Goal: Check status

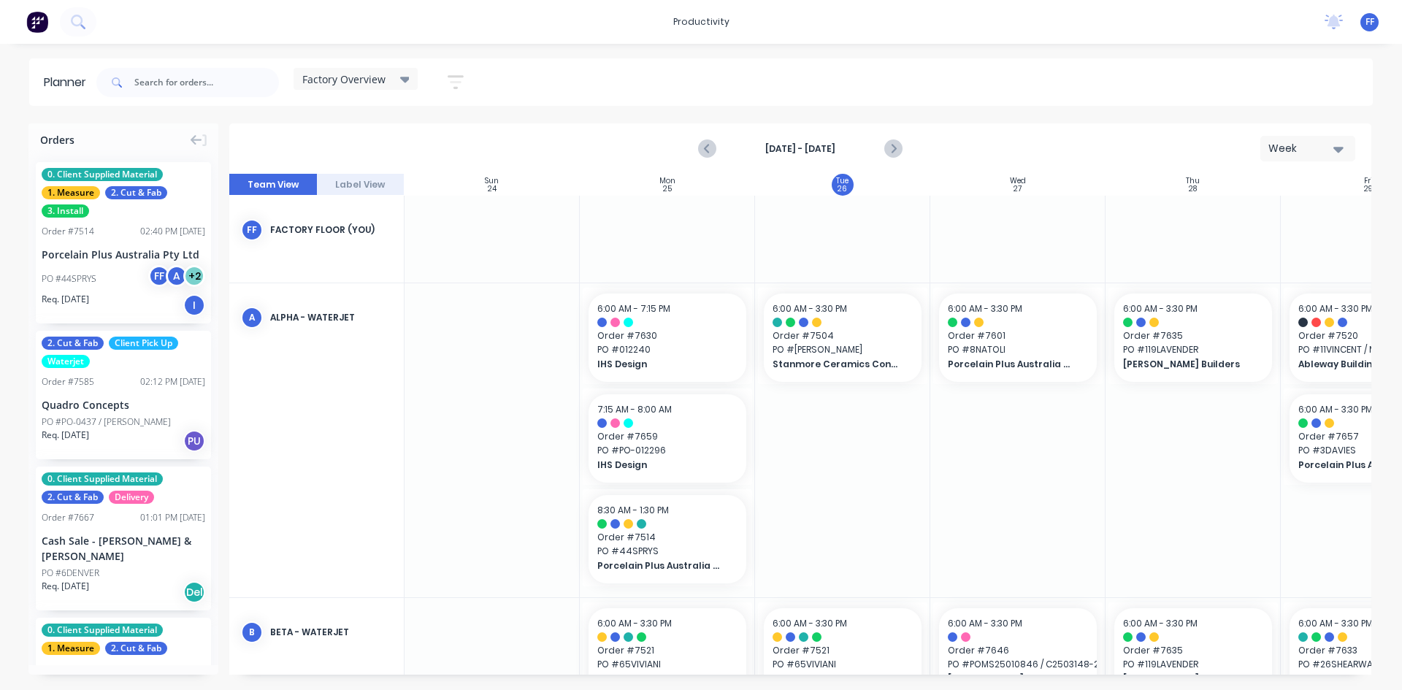
scroll to position [292, 21]
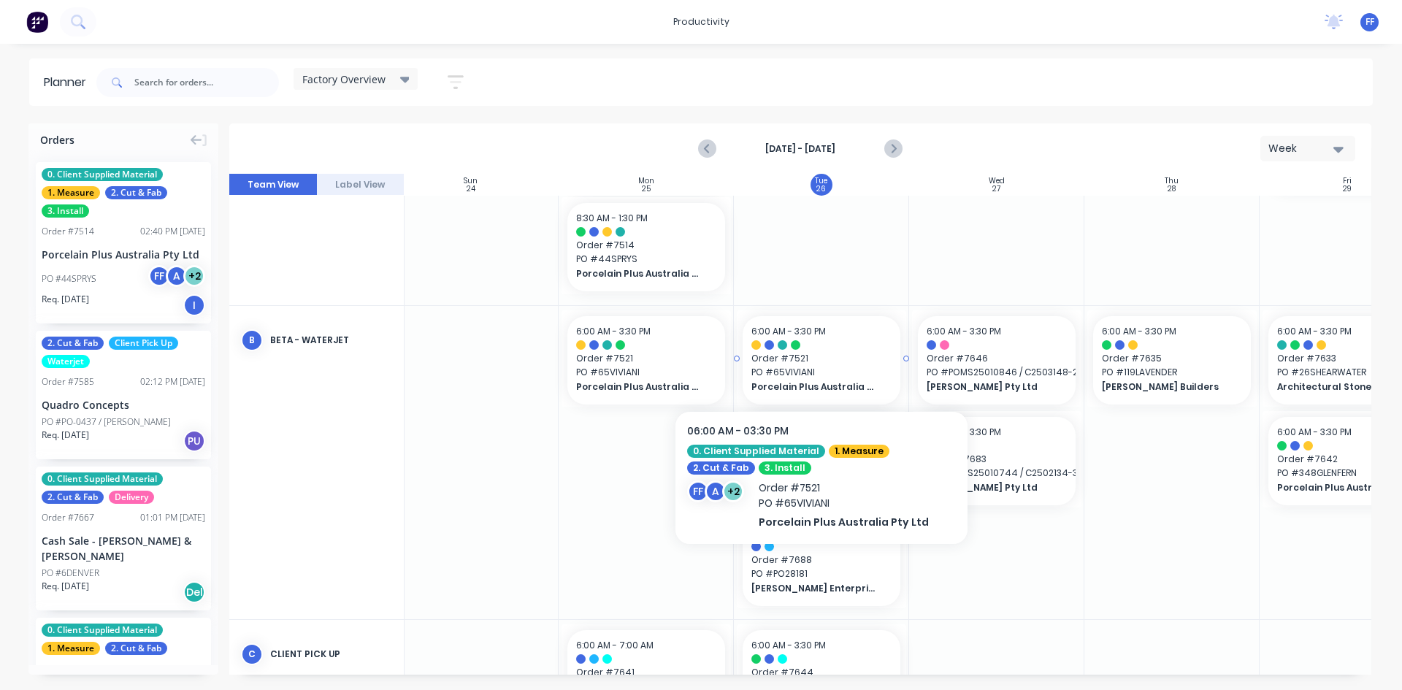
click at [842, 370] on span "PO # 65VIVIANI" at bounding box center [821, 372] width 140 height 13
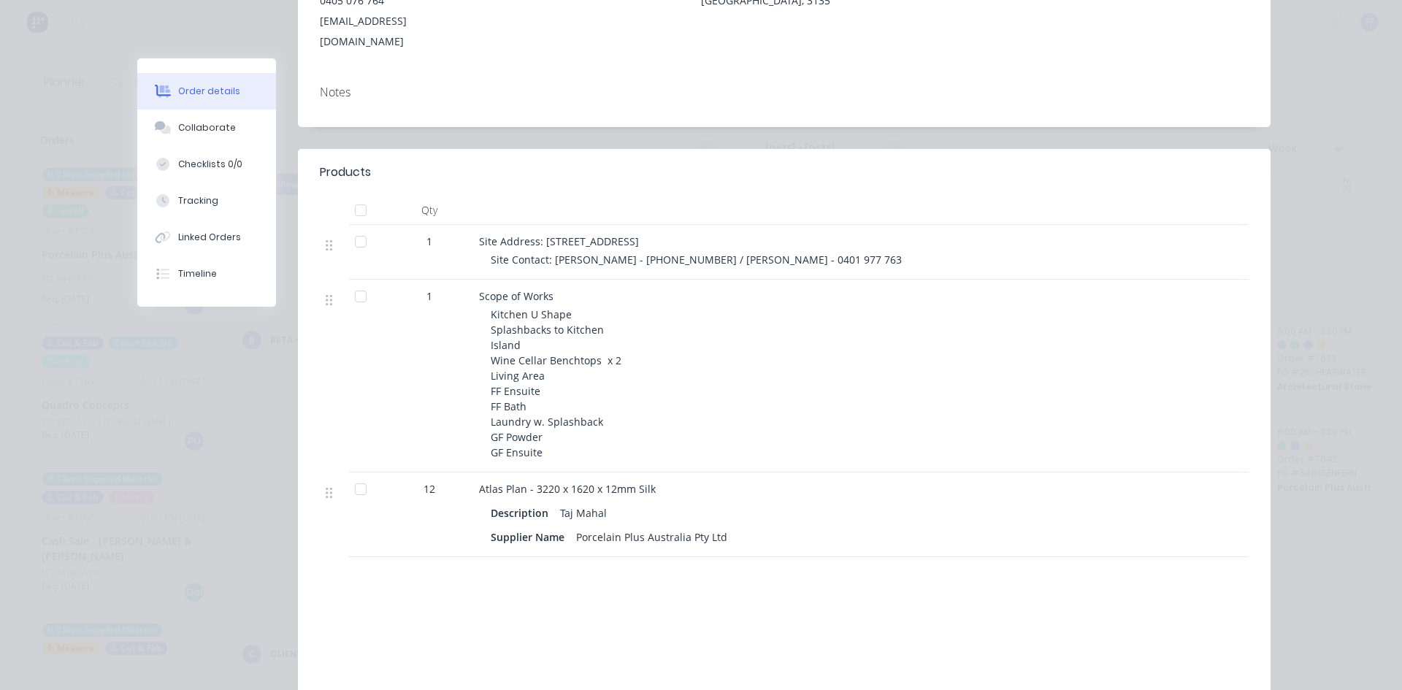
scroll to position [292, 0]
click at [1370, 199] on div "Order details Collaborate Checklists 0/0 Tracking Linked Orders Timeline Order …" at bounding box center [701, 345] width 1402 height 690
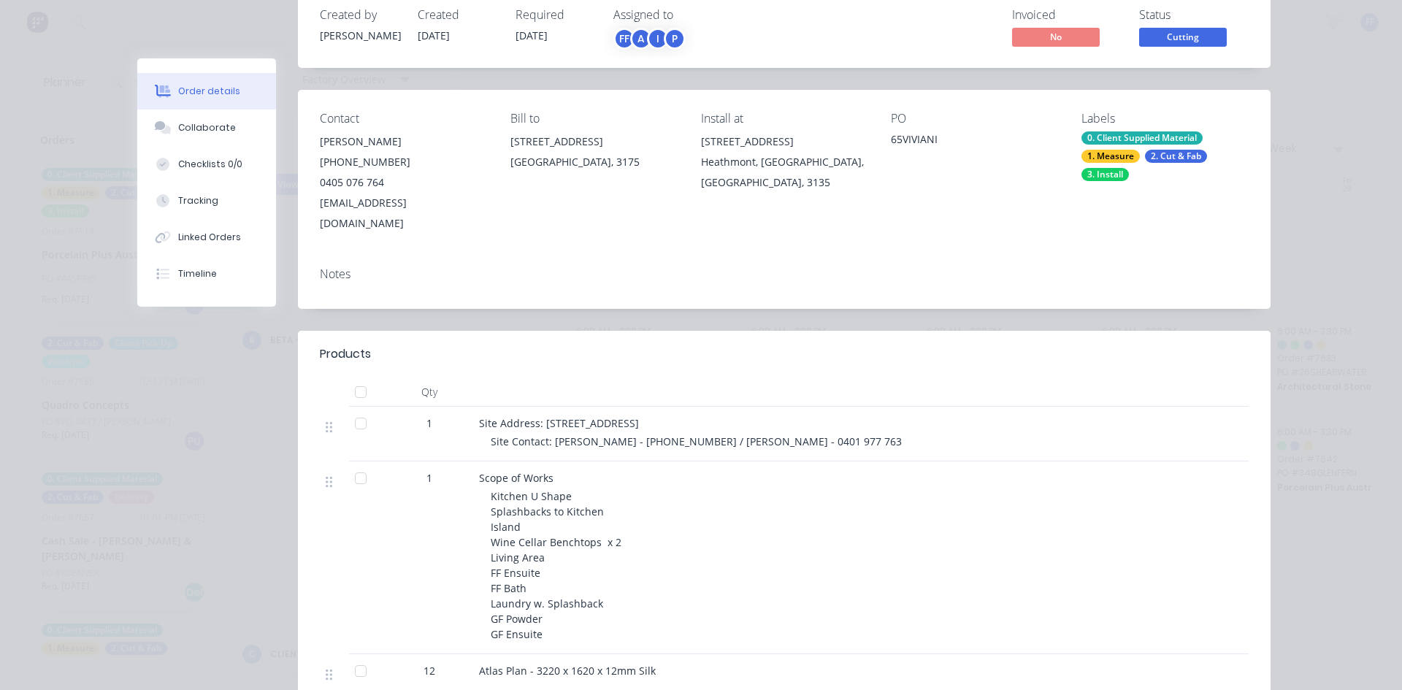
scroll to position [0, 0]
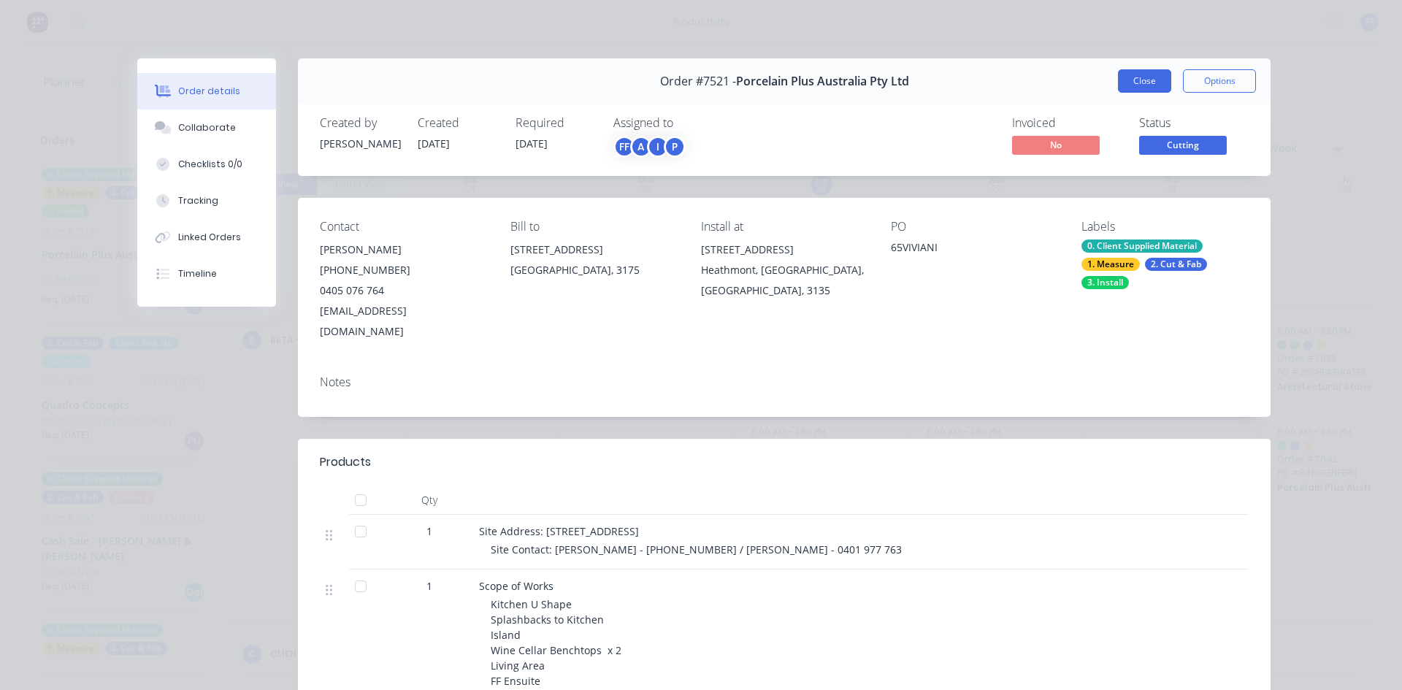
click at [1133, 83] on button "Close" at bounding box center [1144, 80] width 53 height 23
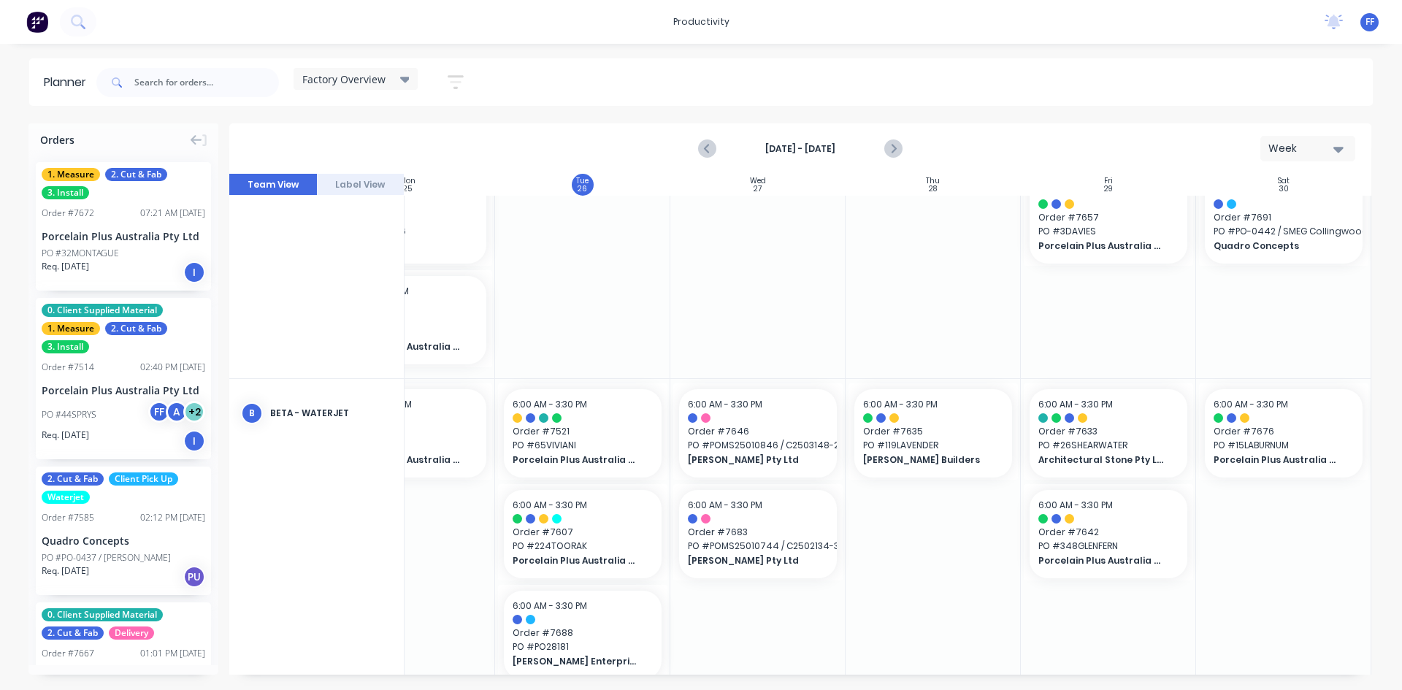
scroll to position [219, 266]
click at [896, 151] on icon "Next page" at bounding box center [892, 149] width 18 height 18
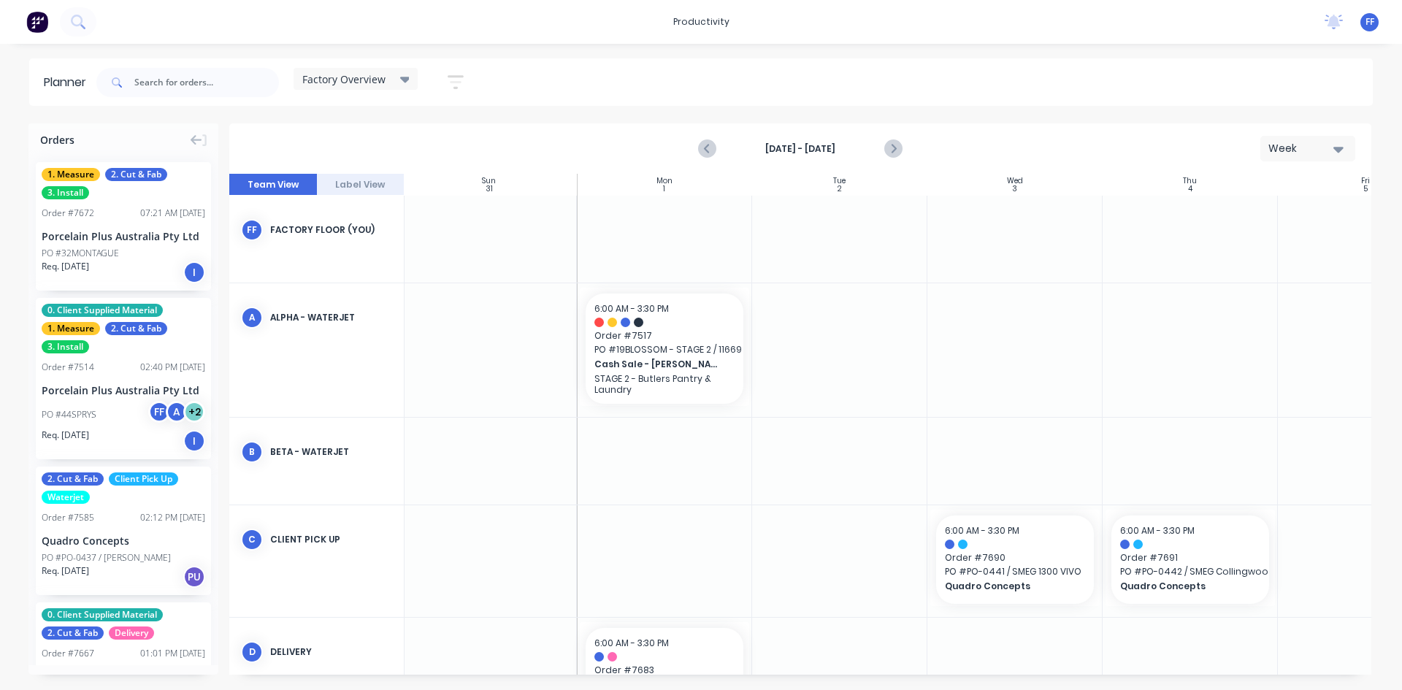
scroll to position [0, 0]
click at [177, 78] on input "text" at bounding box center [206, 82] width 145 height 29
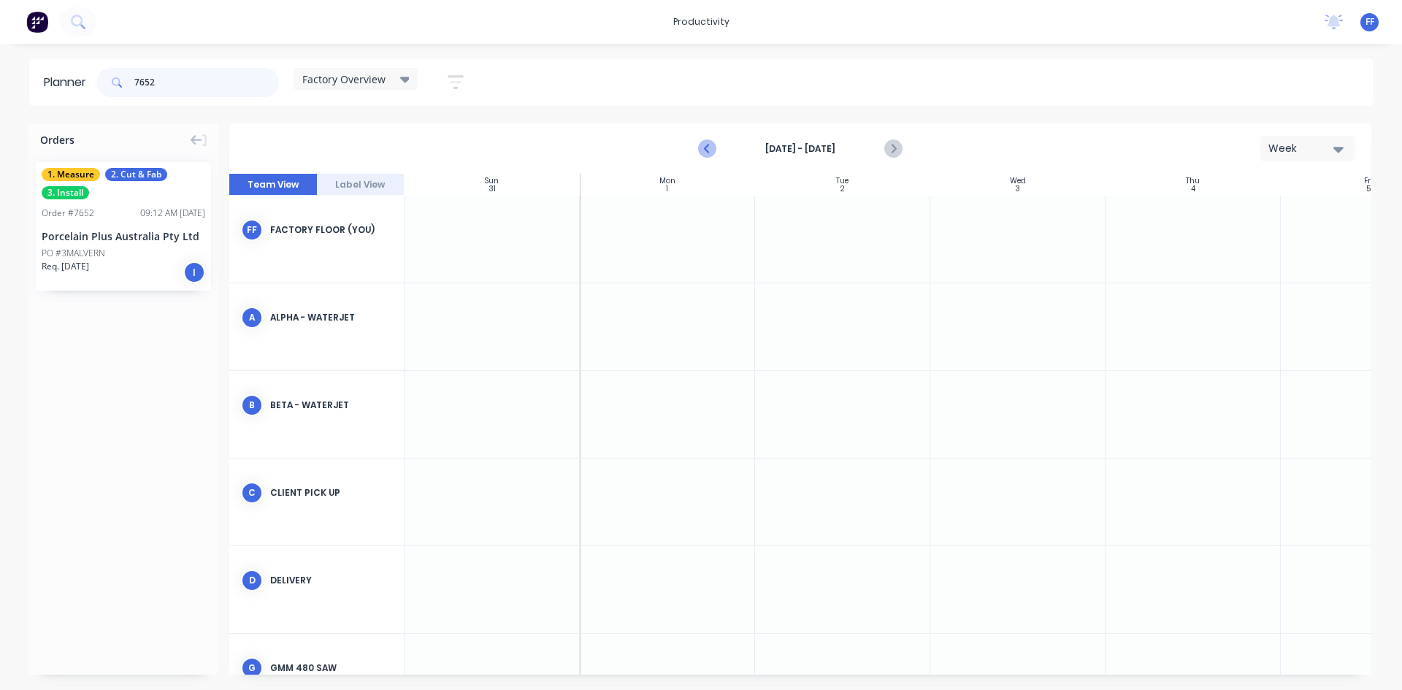
type input "7652"
click at [710, 142] on icon "Previous page" at bounding box center [708, 149] width 18 height 18
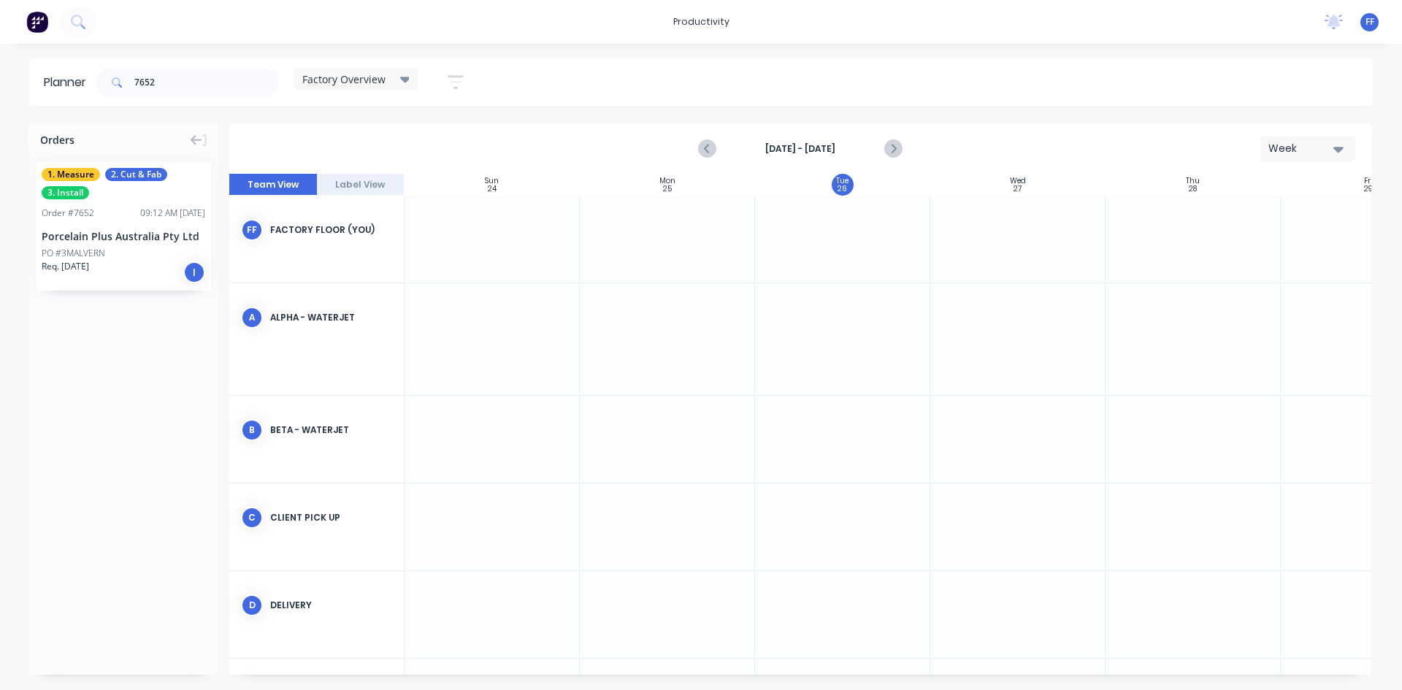
click at [130, 260] on div "Req. [DATE] I" at bounding box center [124, 272] width 164 height 25
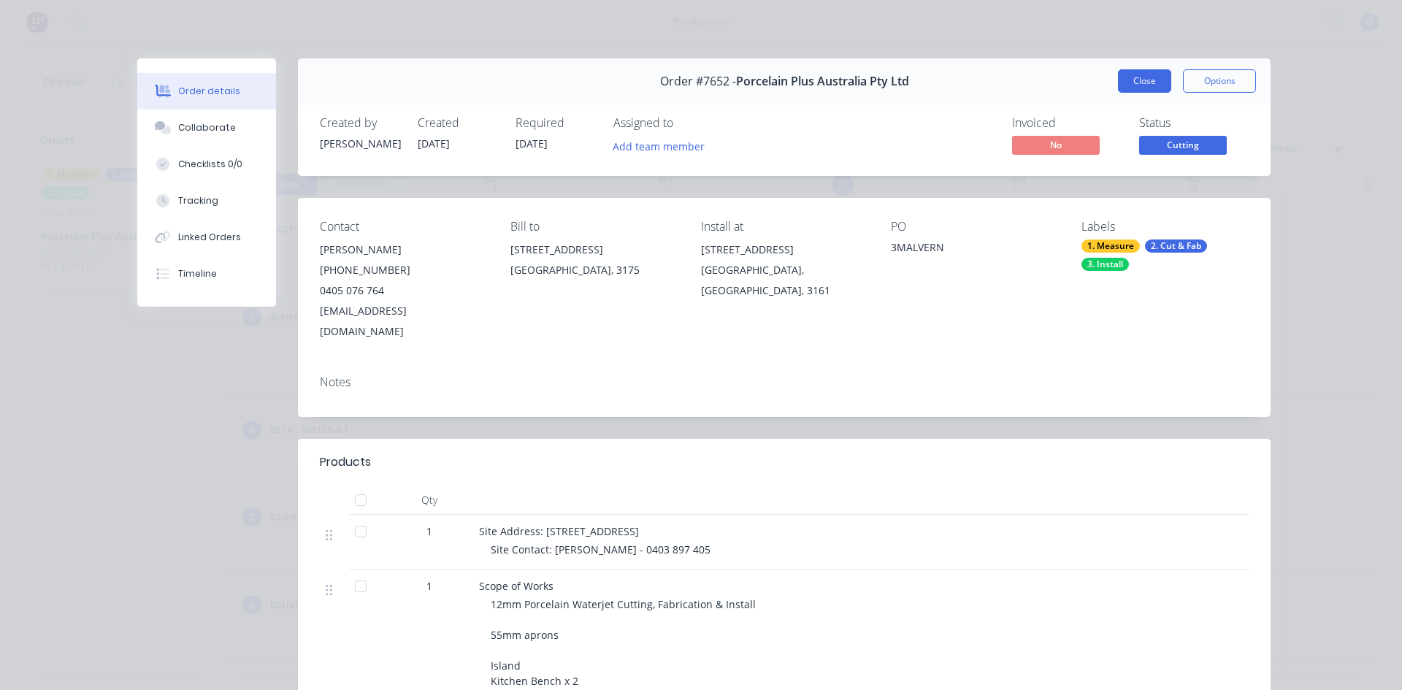
click at [1123, 75] on button "Close" at bounding box center [1144, 80] width 53 height 23
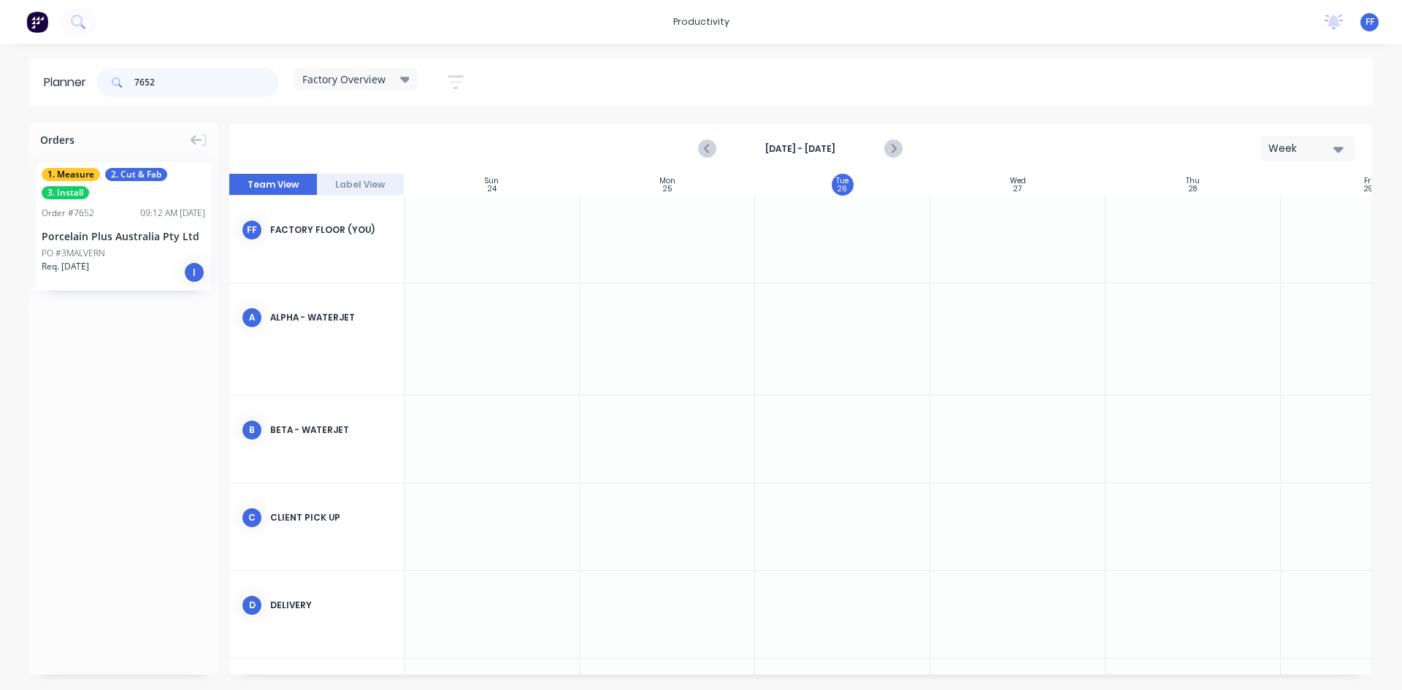
drag, startPoint x: 242, startPoint y: 86, endPoint x: 88, endPoint y: 61, distance: 156.0
click at [88, 61] on header "Planner 7652 Factory Overview Save new view None edit Factory Overview (Default…" at bounding box center [700, 81] width 1343 height 47
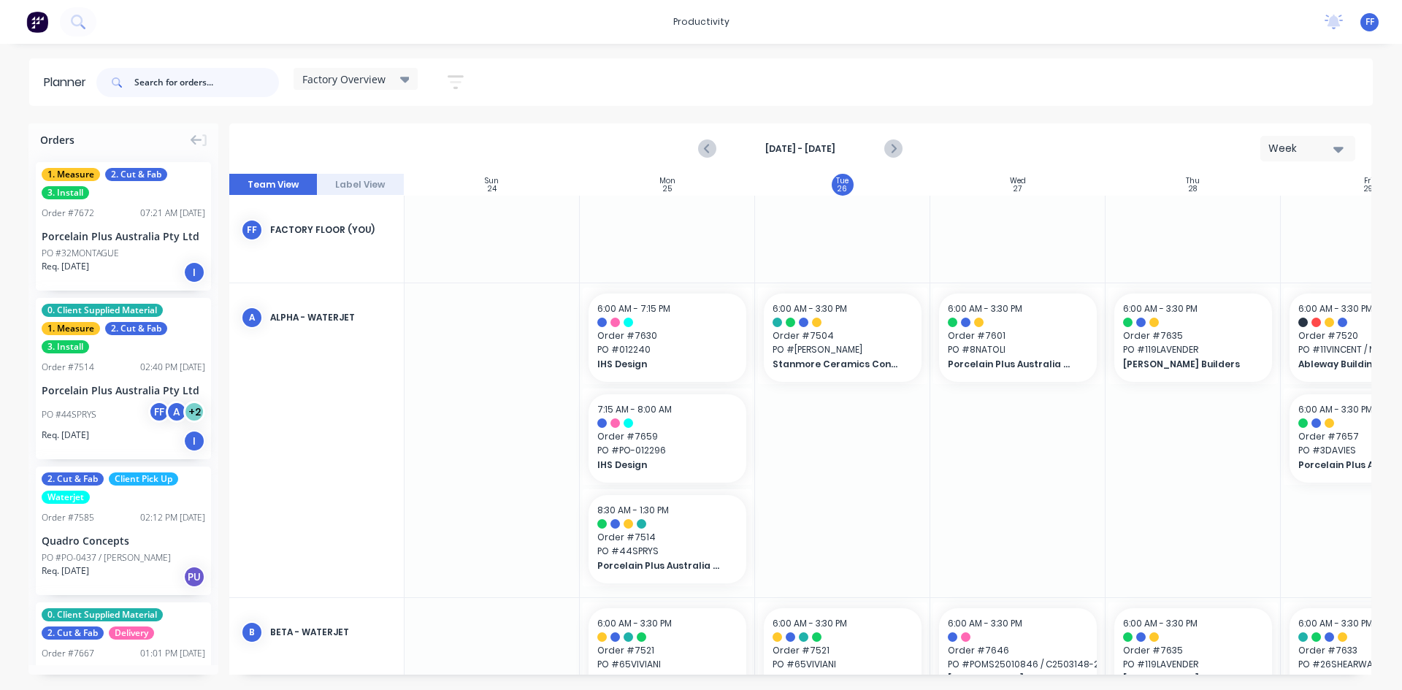
click at [167, 83] on input "text" at bounding box center [206, 82] width 145 height 29
click at [713, 150] on icon "Previous page" at bounding box center [708, 149] width 18 height 18
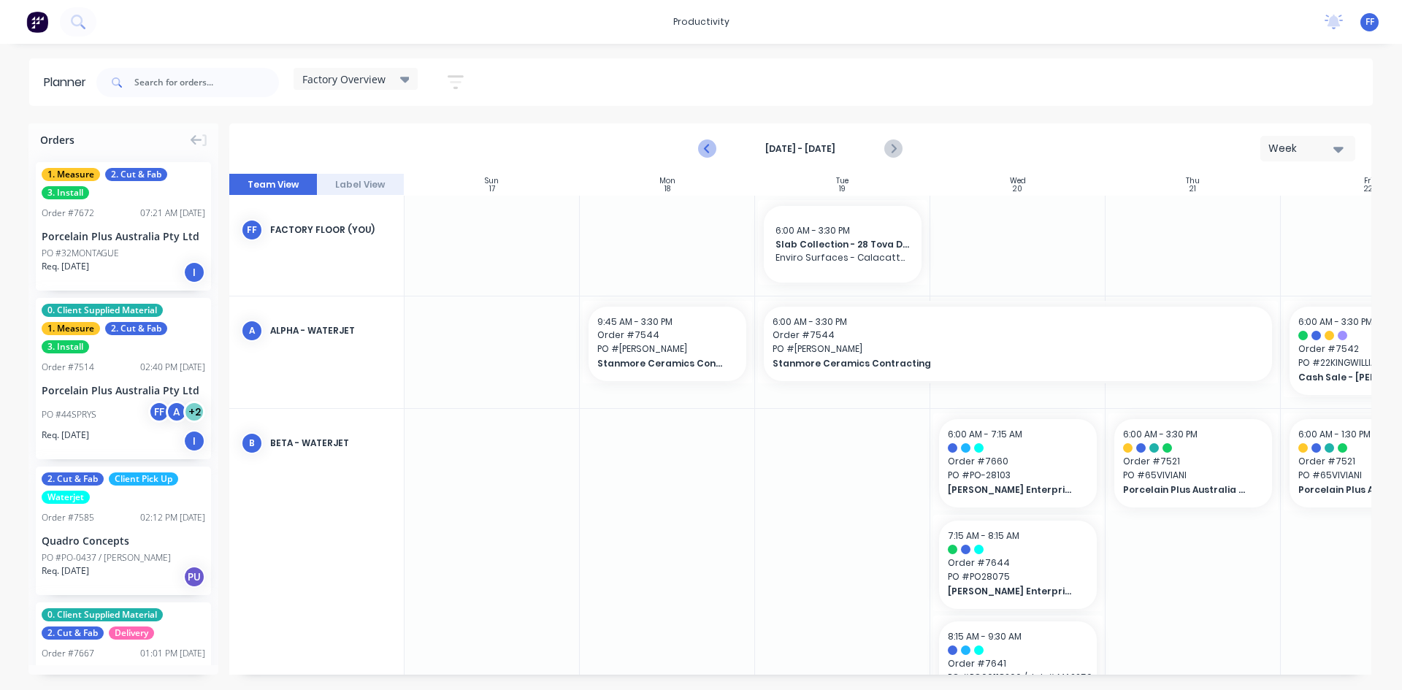
click at [707, 148] on icon "Previous page" at bounding box center [708, 149] width 18 height 18
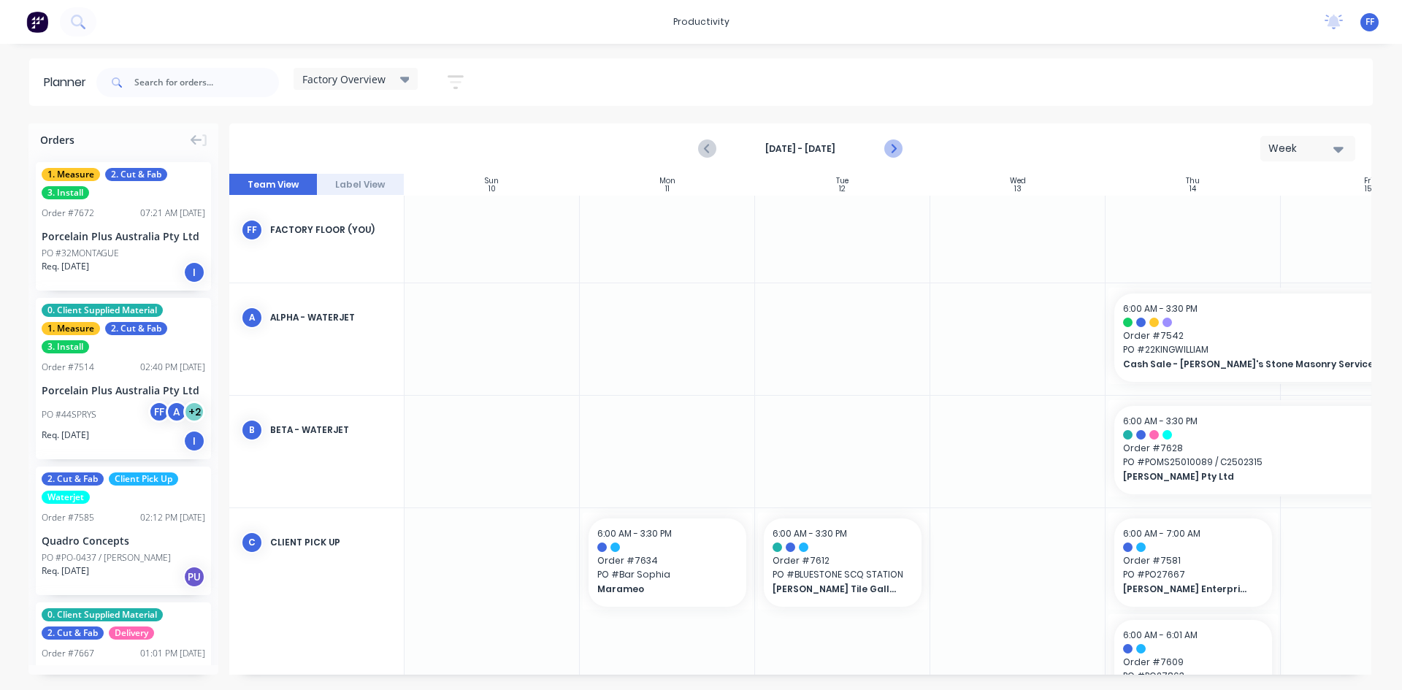
click at [897, 147] on icon "Next page" at bounding box center [892, 149] width 18 height 18
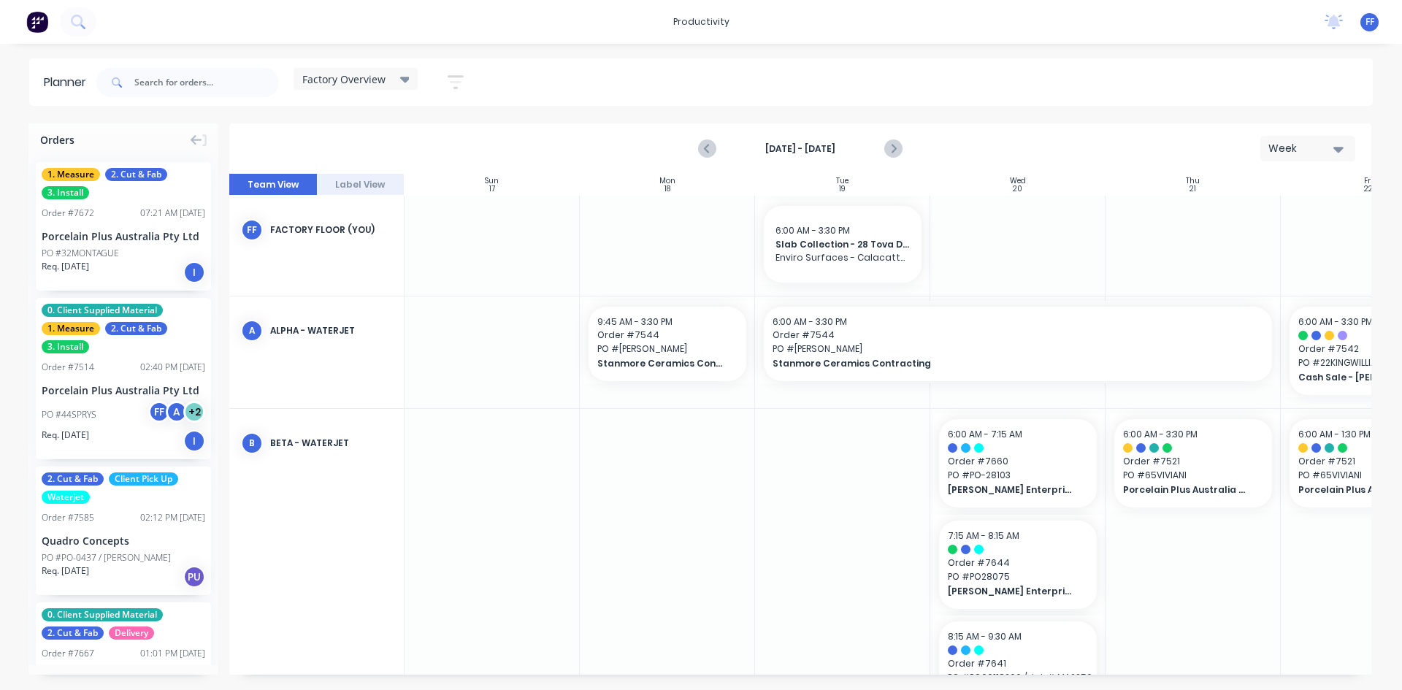
drag, startPoint x: 588, startPoint y: 676, endPoint x: 612, endPoint y: 674, distance: 24.1
click at [612, 674] on div "Orders 1. Measure 2. Cut & Fab 3. Install Order # 7672 07:21 AM [DATE] Porcelai…" at bounding box center [701, 406] width 1402 height 566
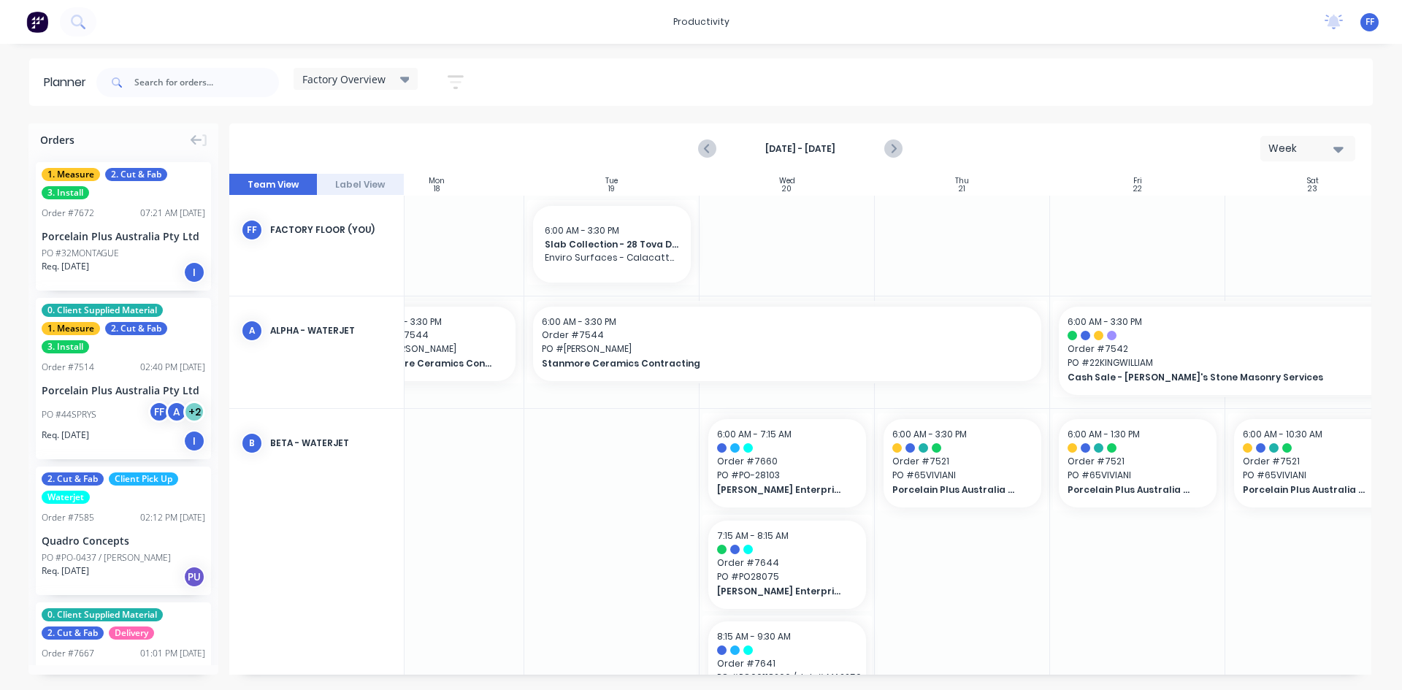
scroll to position [0, 266]
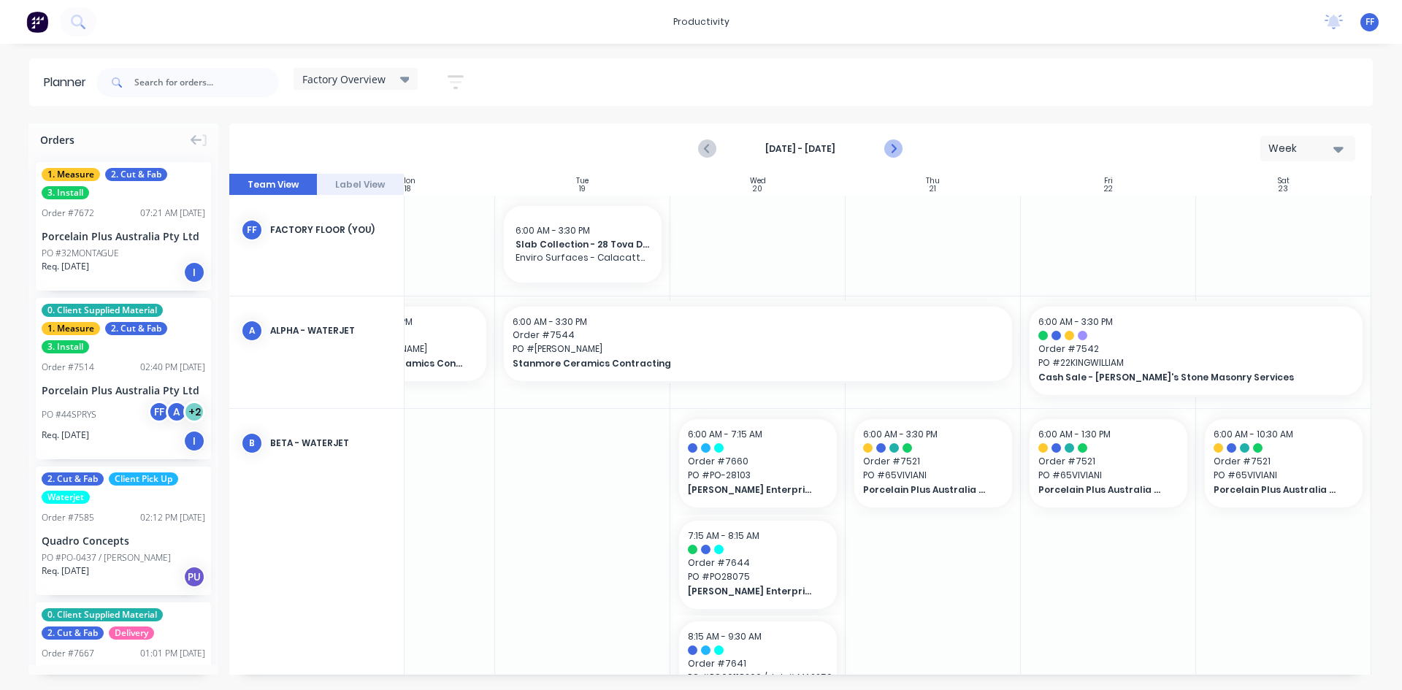
click at [893, 153] on icon "Next page" at bounding box center [892, 149] width 18 height 18
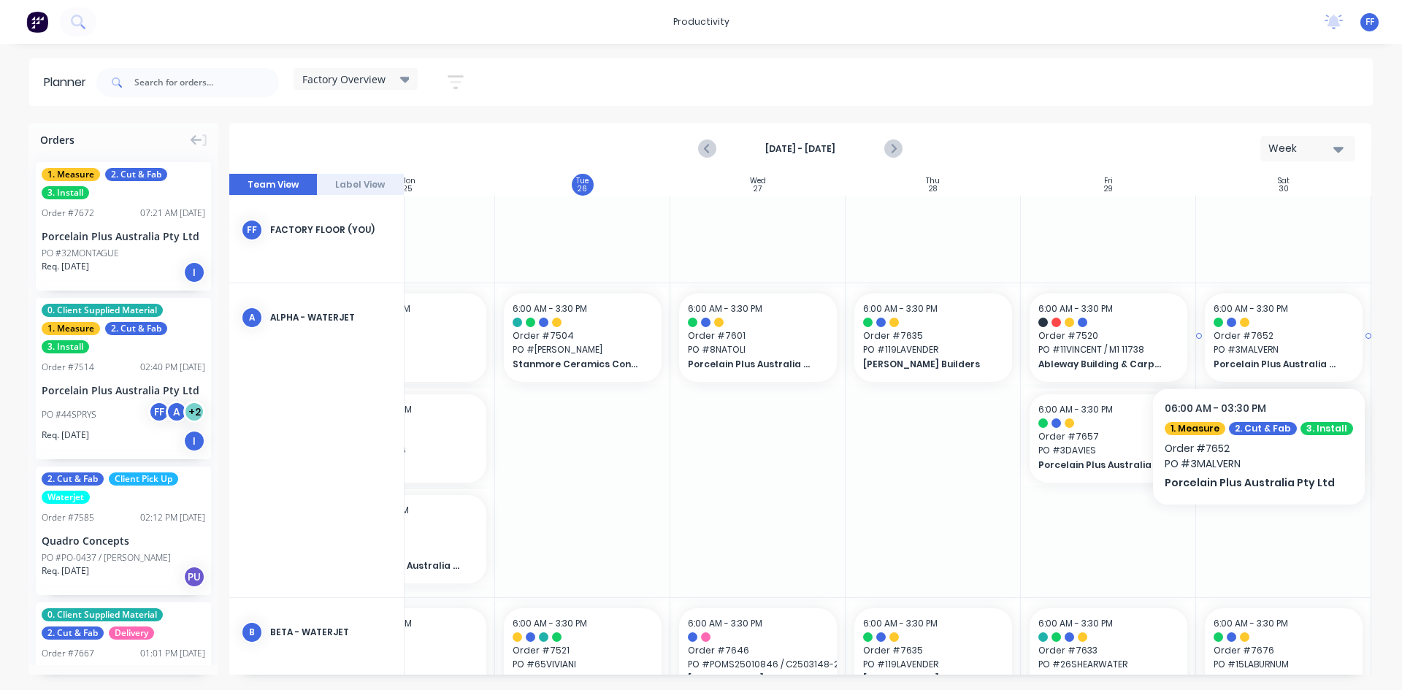
click at [1296, 342] on div "6:00 AM - 3:30 PM Order # 7652 PO # 3MALVERN Porcelain Plus Australia Pty Ltd" at bounding box center [1283, 337] width 158 height 88
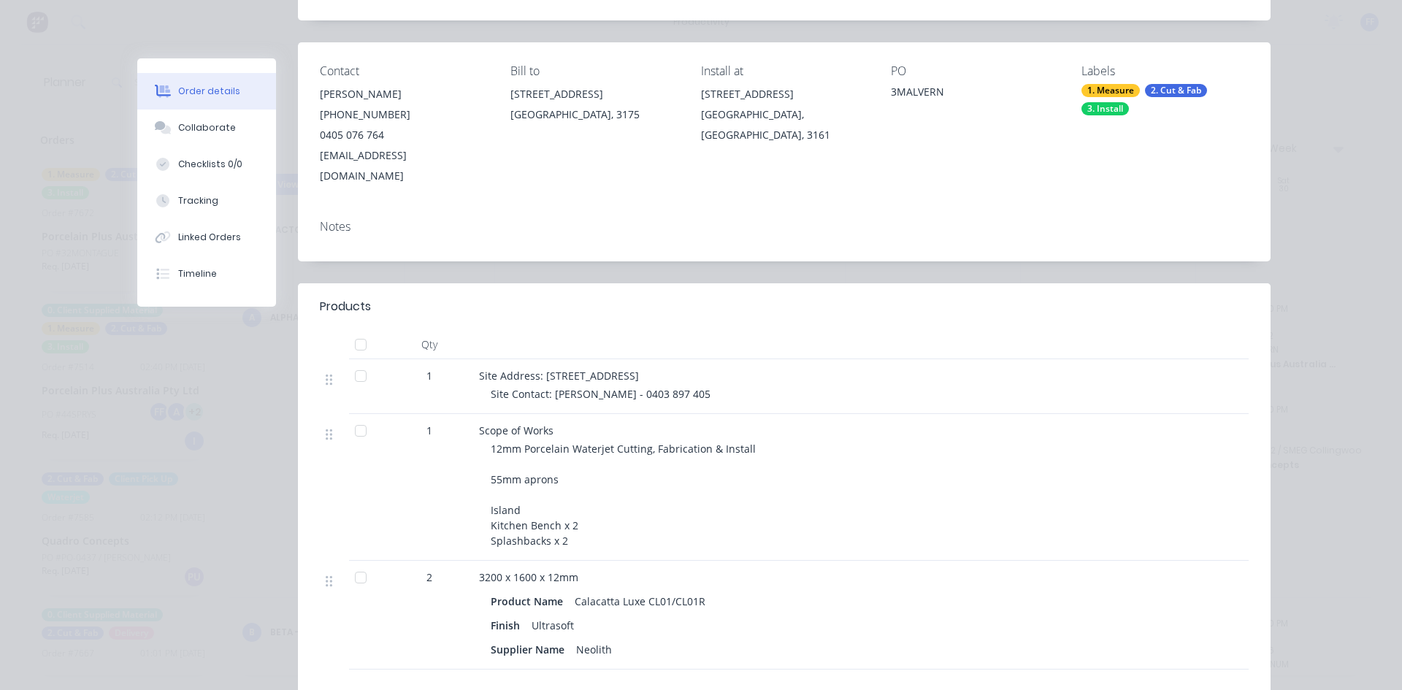
scroll to position [0, 0]
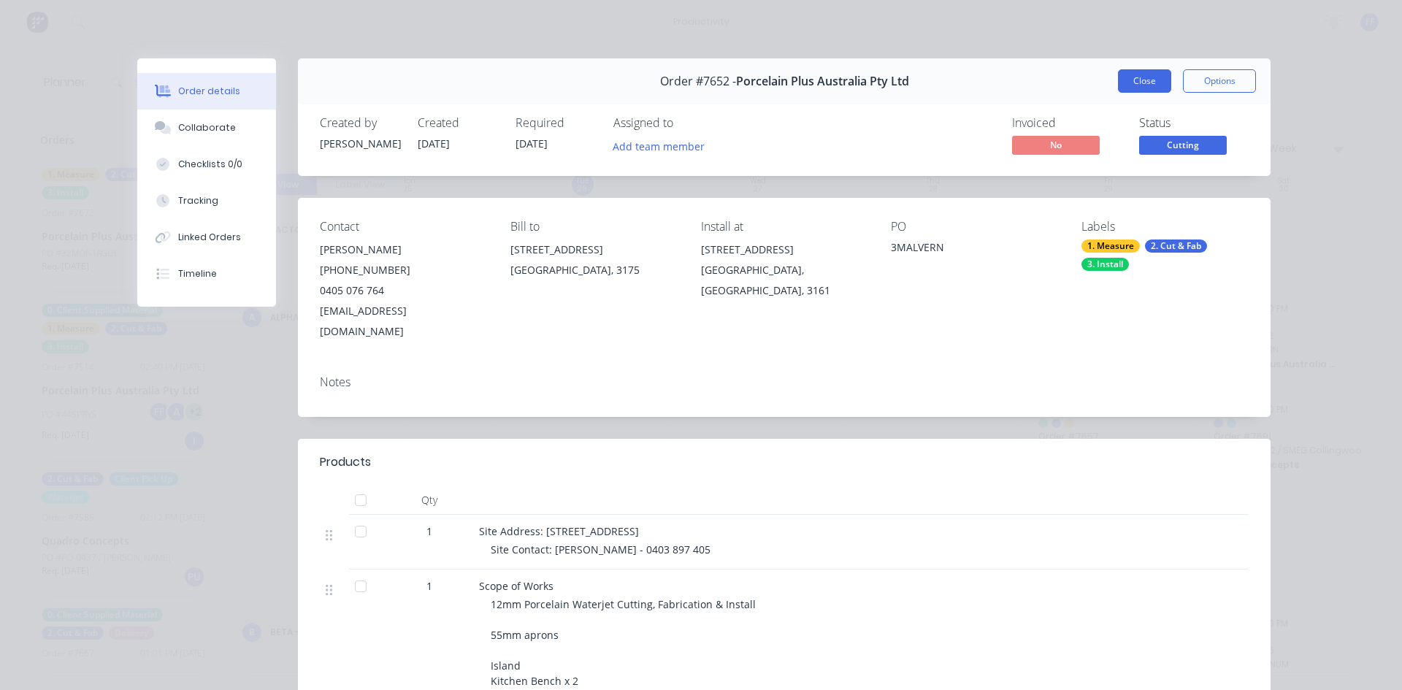
click at [1165, 85] on button "Close" at bounding box center [1144, 80] width 53 height 23
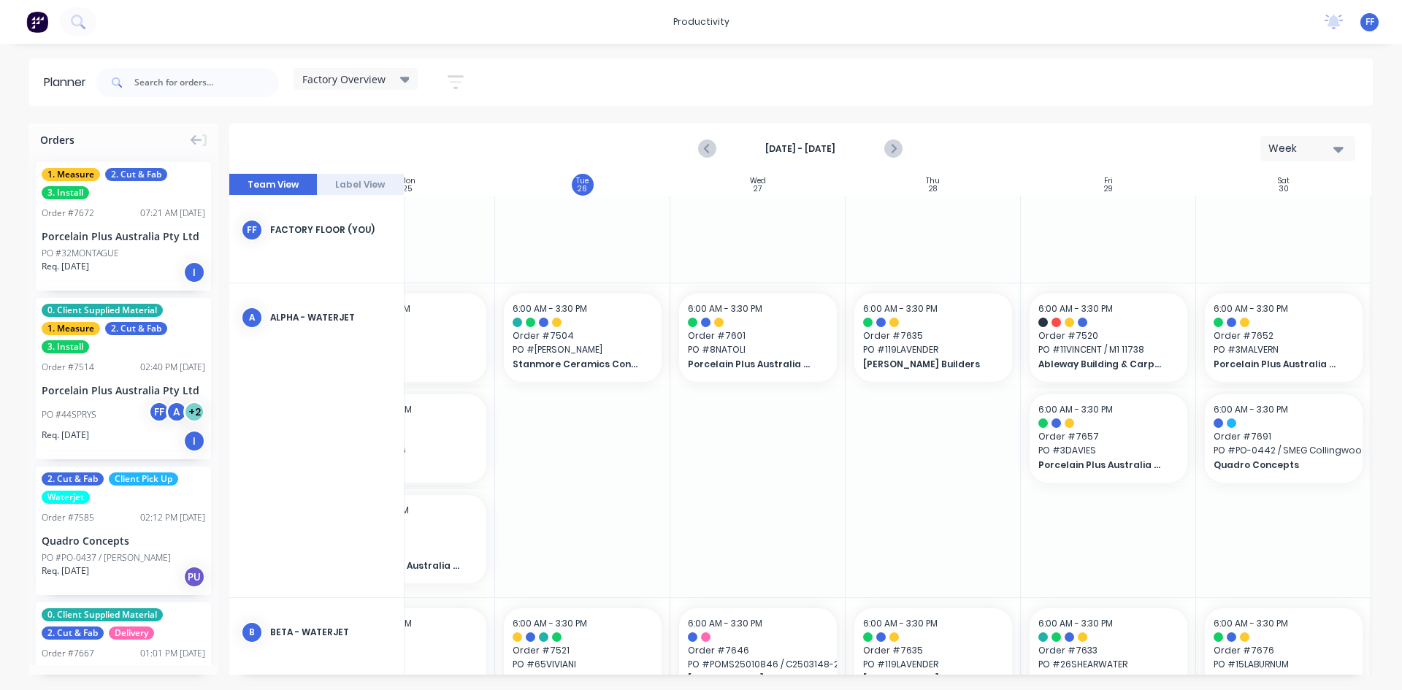
click at [370, 81] on span "Factory Overview" at bounding box center [343, 79] width 83 height 15
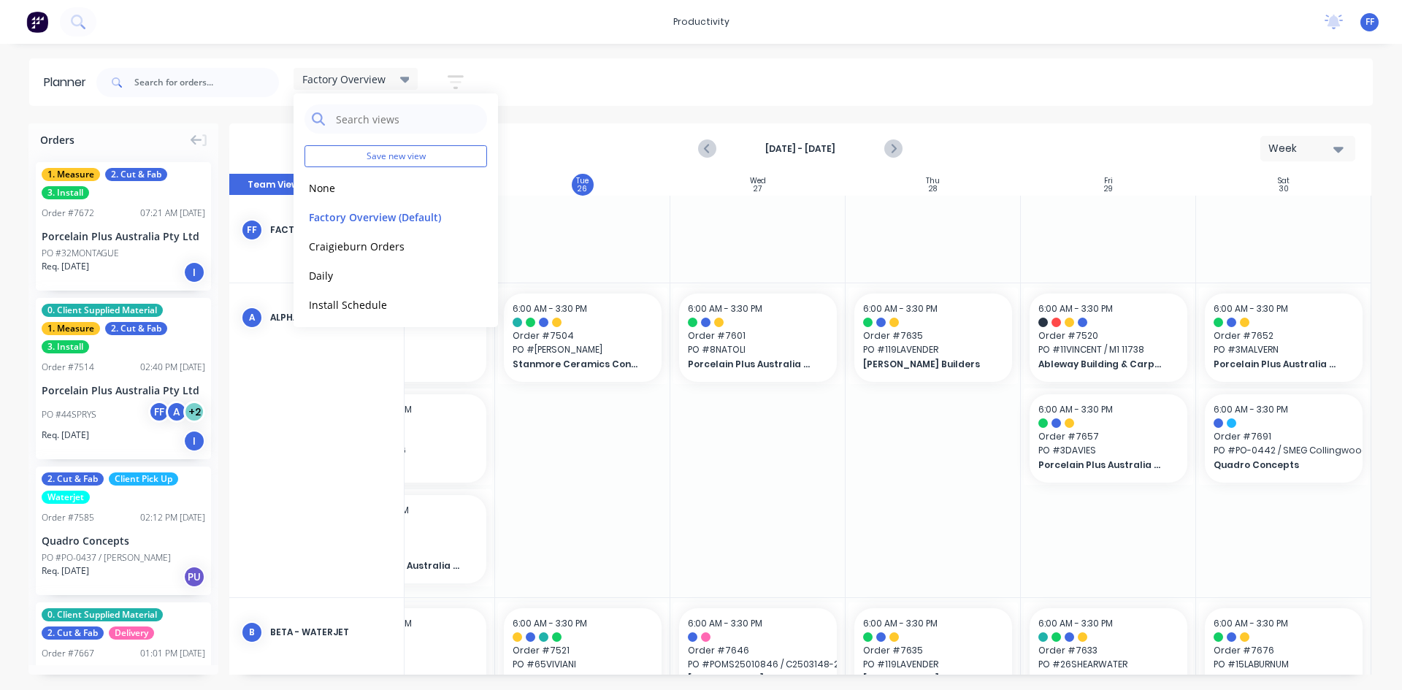
click at [371, 81] on span "Factory Overview" at bounding box center [343, 79] width 83 height 15
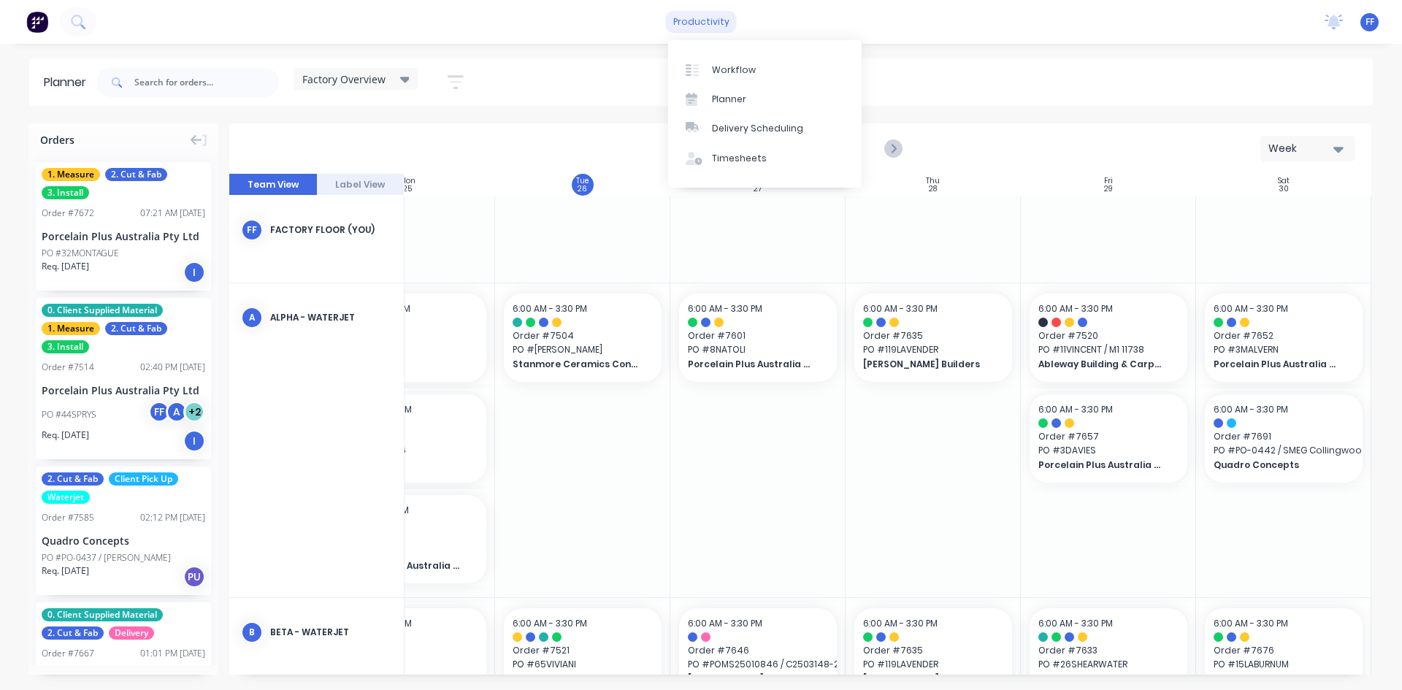
click at [701, 18] on div "productivity" at bounding box center [701, 22] width 71 height 22
click at [715, 15] on div "productivity" at bounding box center [701, 22] width 71 height 22
click at [804, 18] on div "productivity productivity Workflow Planner Delivery Scheduling Timesheets No ne…" at bounding box center [701, 22] width 1402 height 44
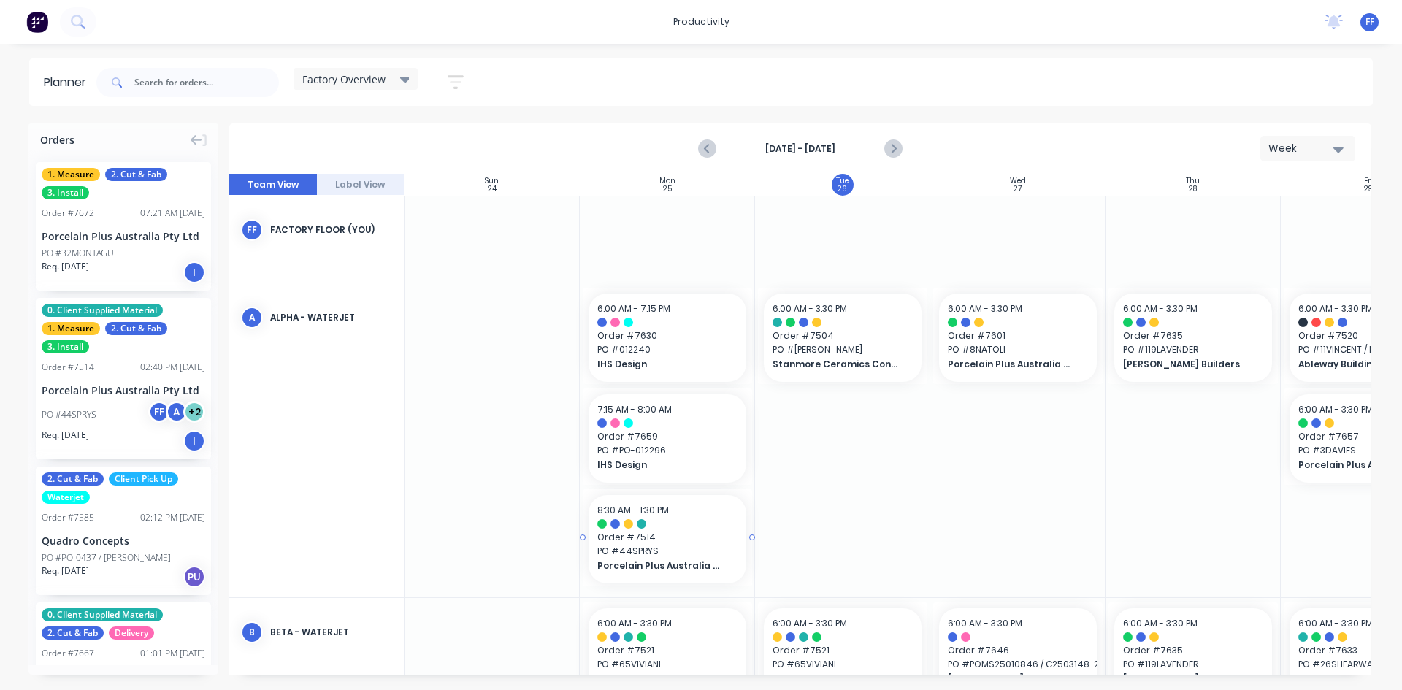
click at [656, 532] on span "Order # 7514" at bounding box center [667, 537] width 140 height 13
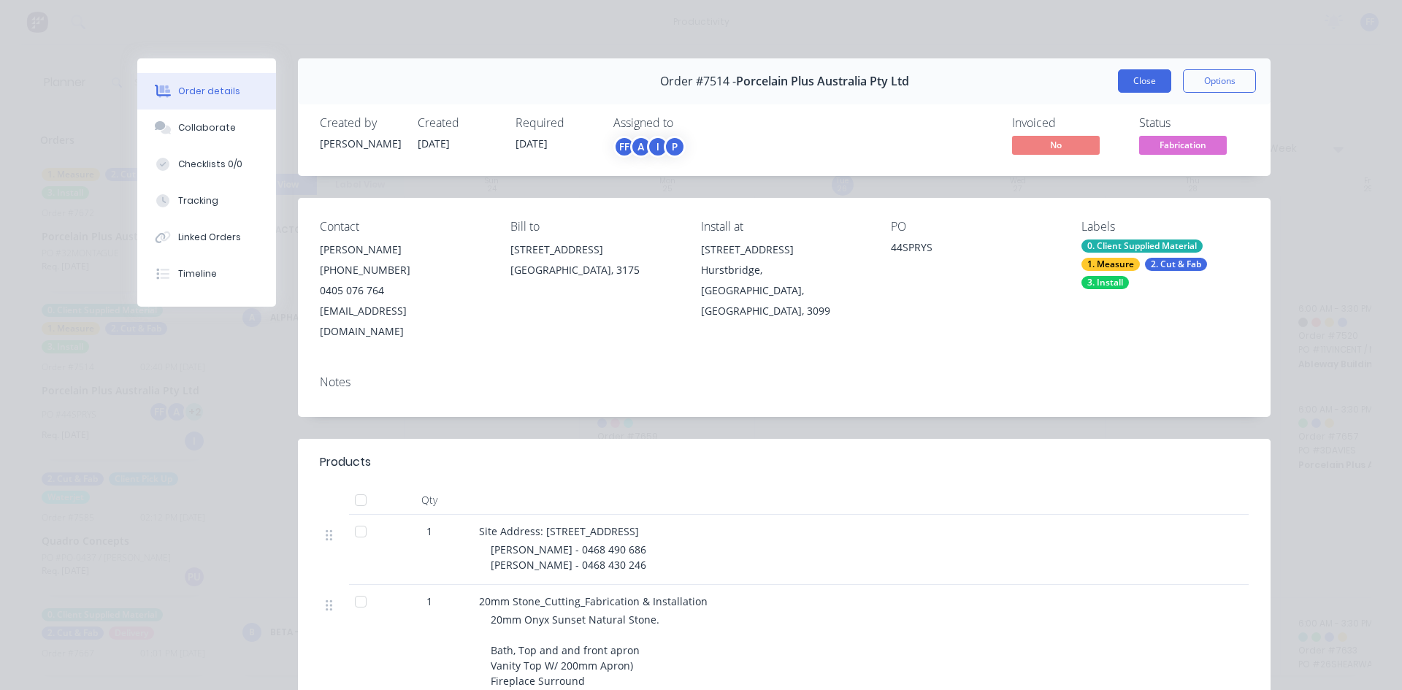
click at [1118, 80] on button "Close" at bounding box center [1144, 80] width 53 height 23
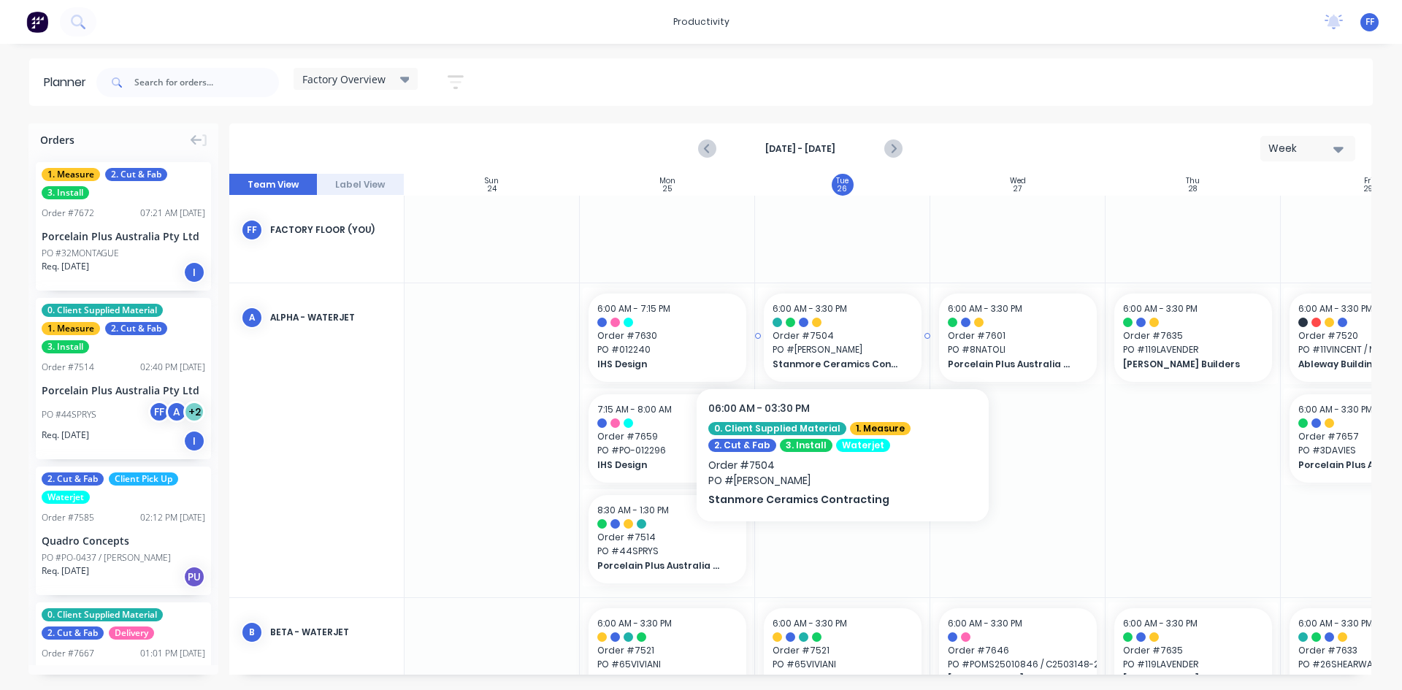
click at [854, 334] on span "Order # 7504" at bounding box center [842, 335] width 140 height 13
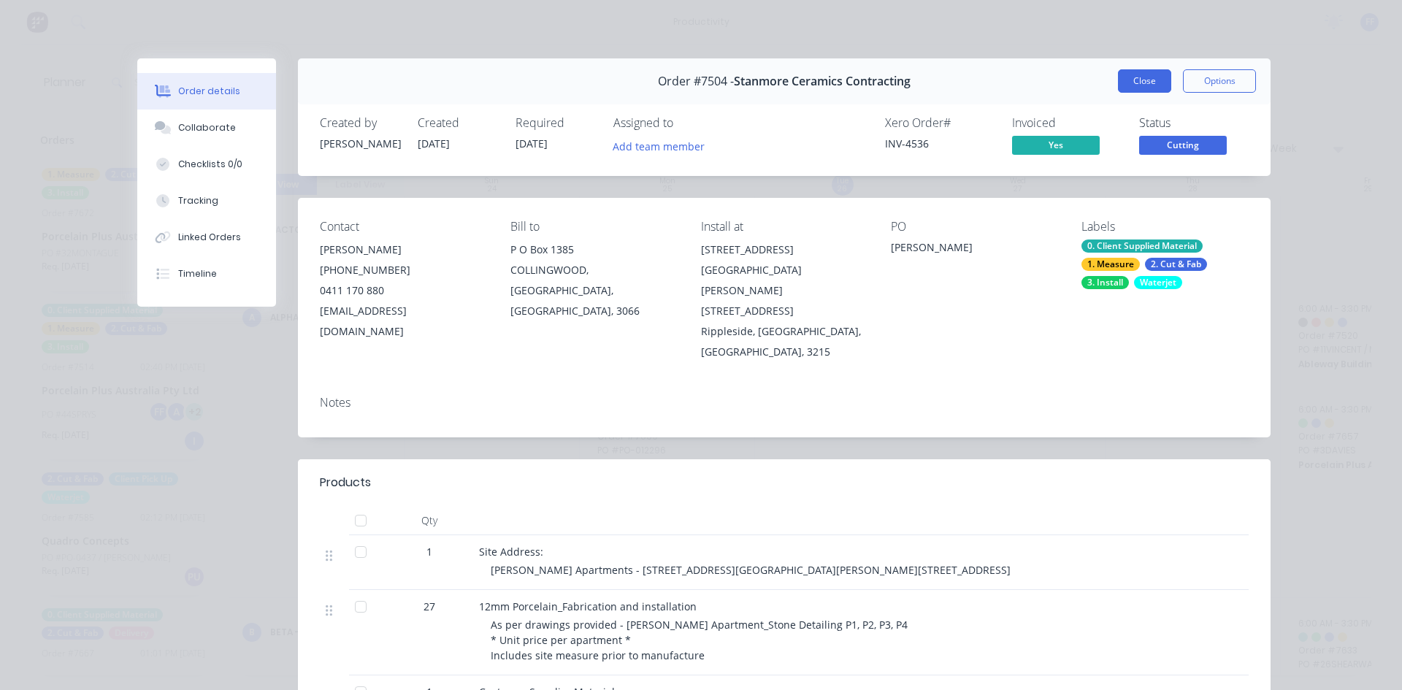
click at [1133, 82] on button "Close" at bounding box center [1144, 80] width 53 height 23
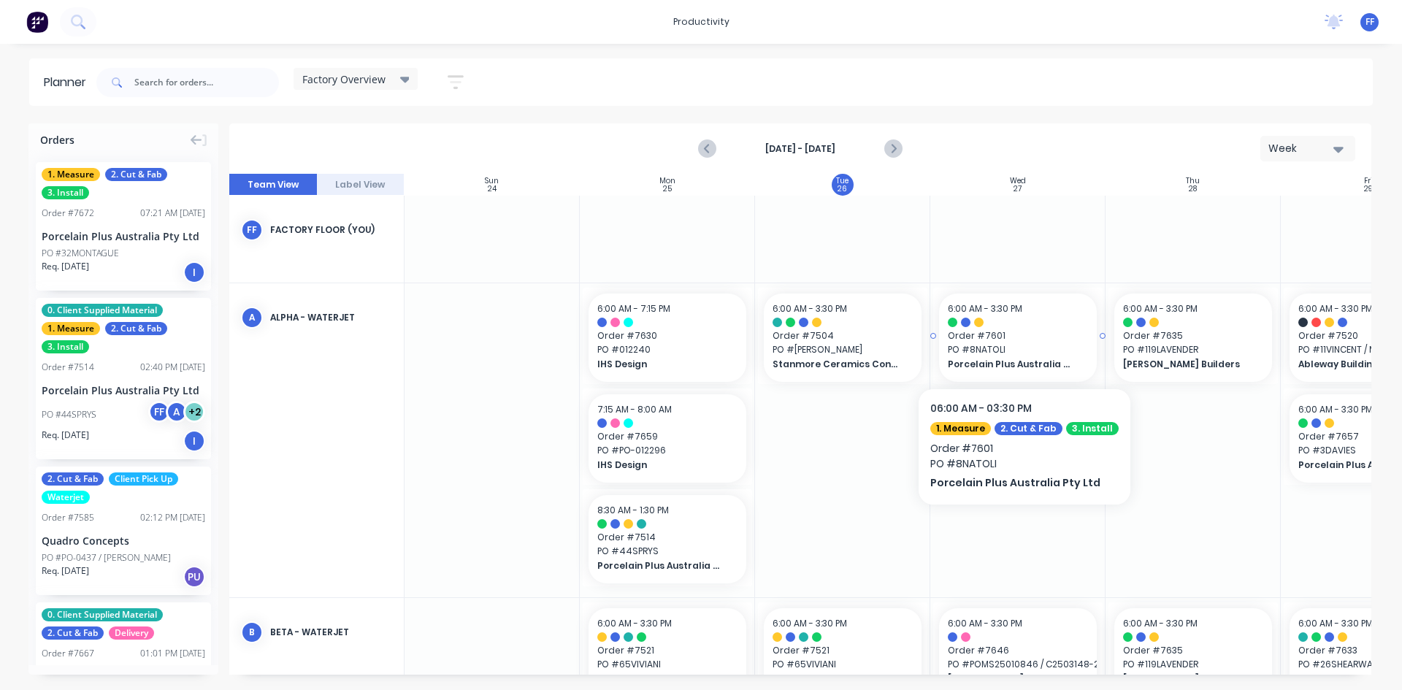
click at [1020, 326] on div at bounding box center [1017, 322] width 140 height 9
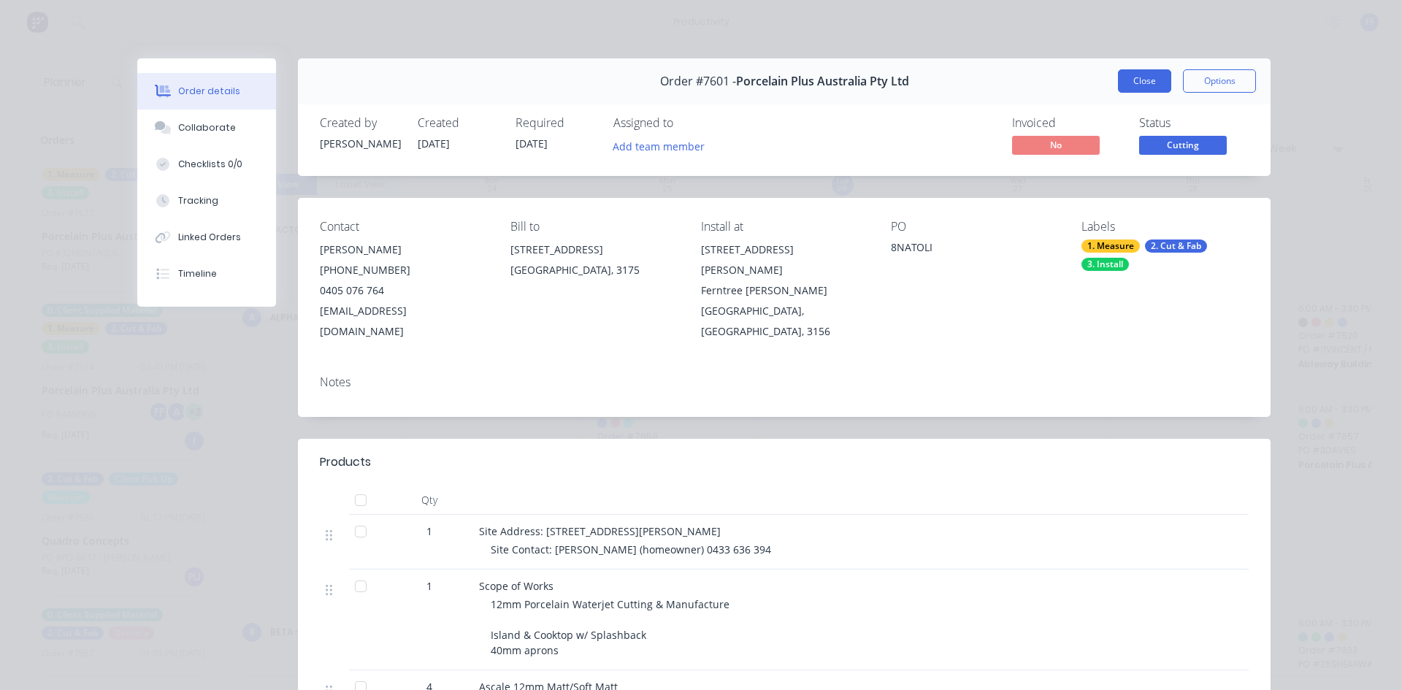
click at [1157, 88] on button "Close" at bounding box center [1144, 80] width 53 height 23
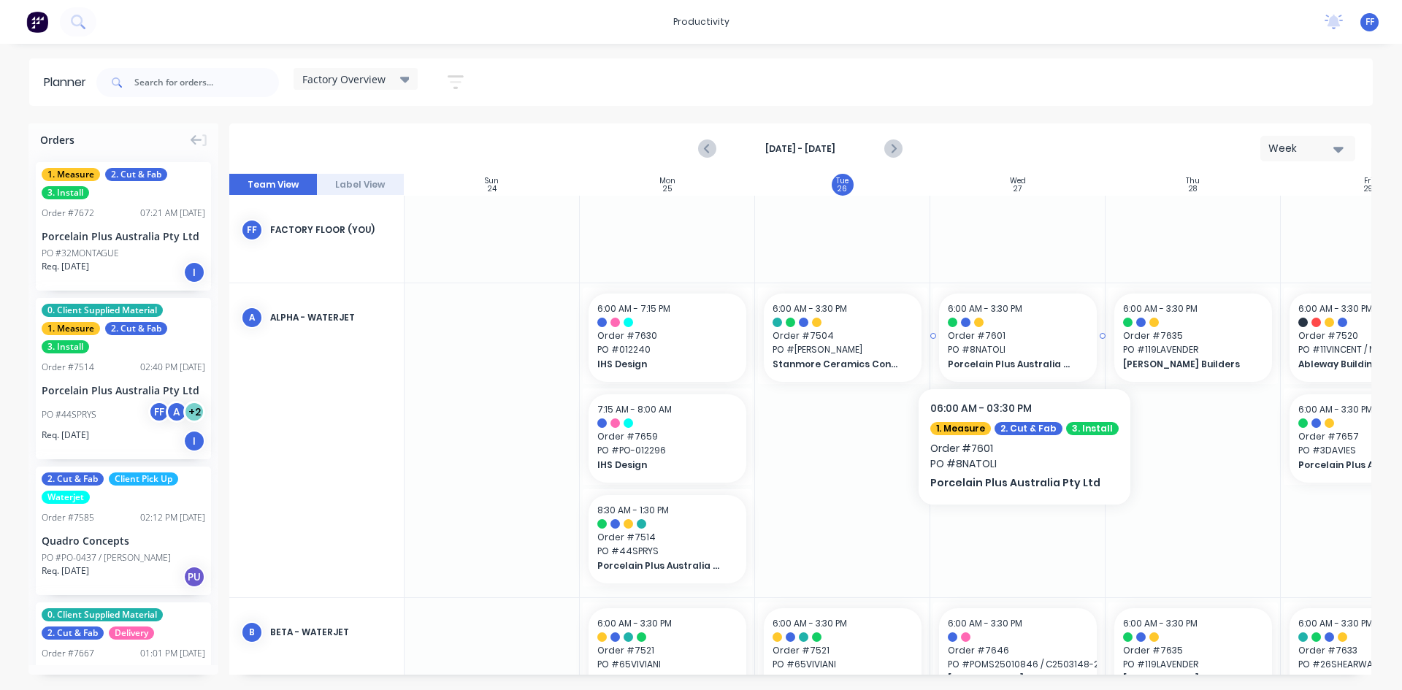
click at [1016, 334] on span "Order # 7601" at bounding box center [1017, 335] width 140 height 13
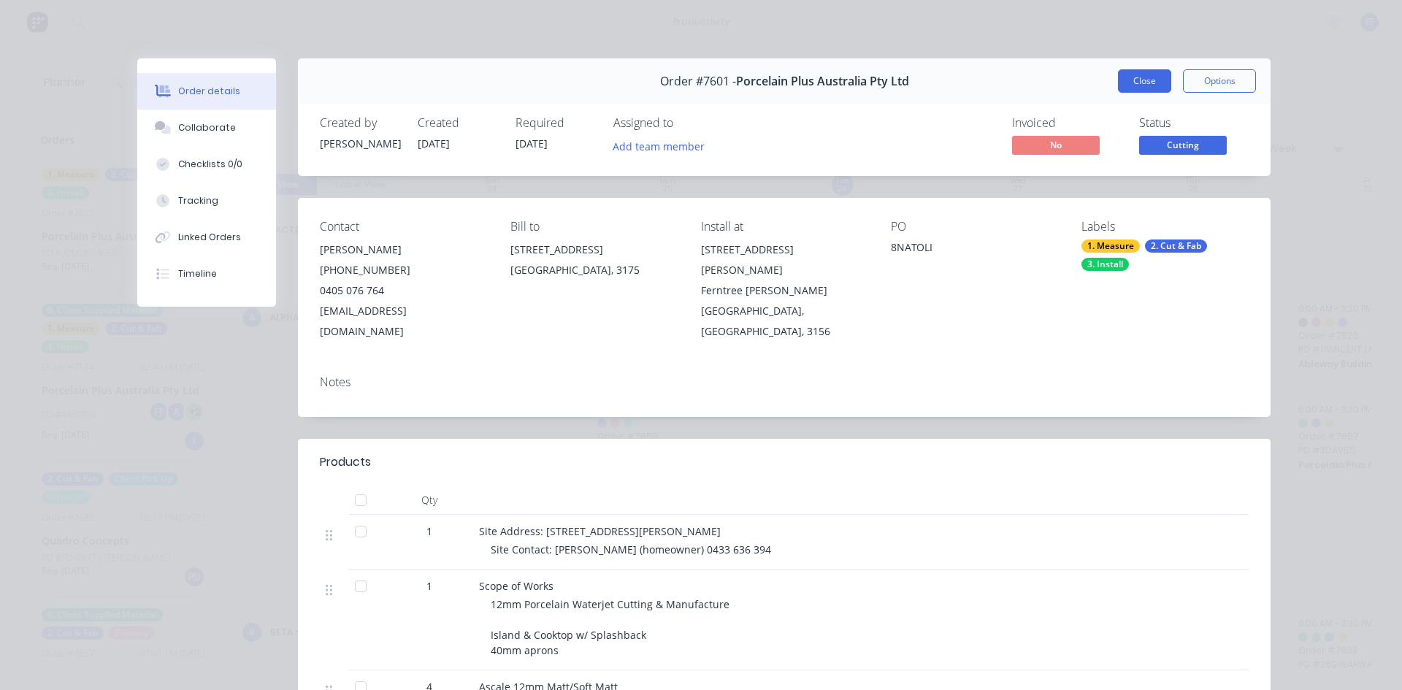
click at [1127, 83] on button "Close" at bounding box center [1144, 80] width 53 height 23
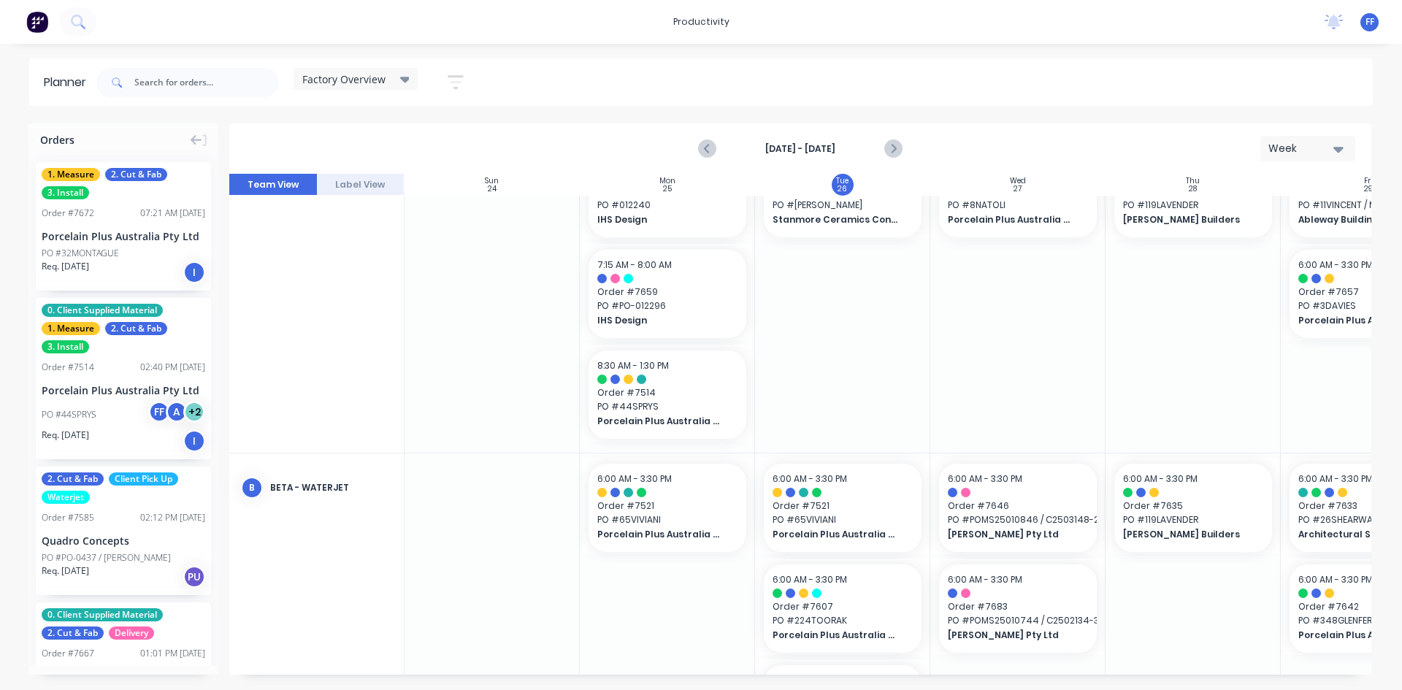
scroll to position [146, 0]
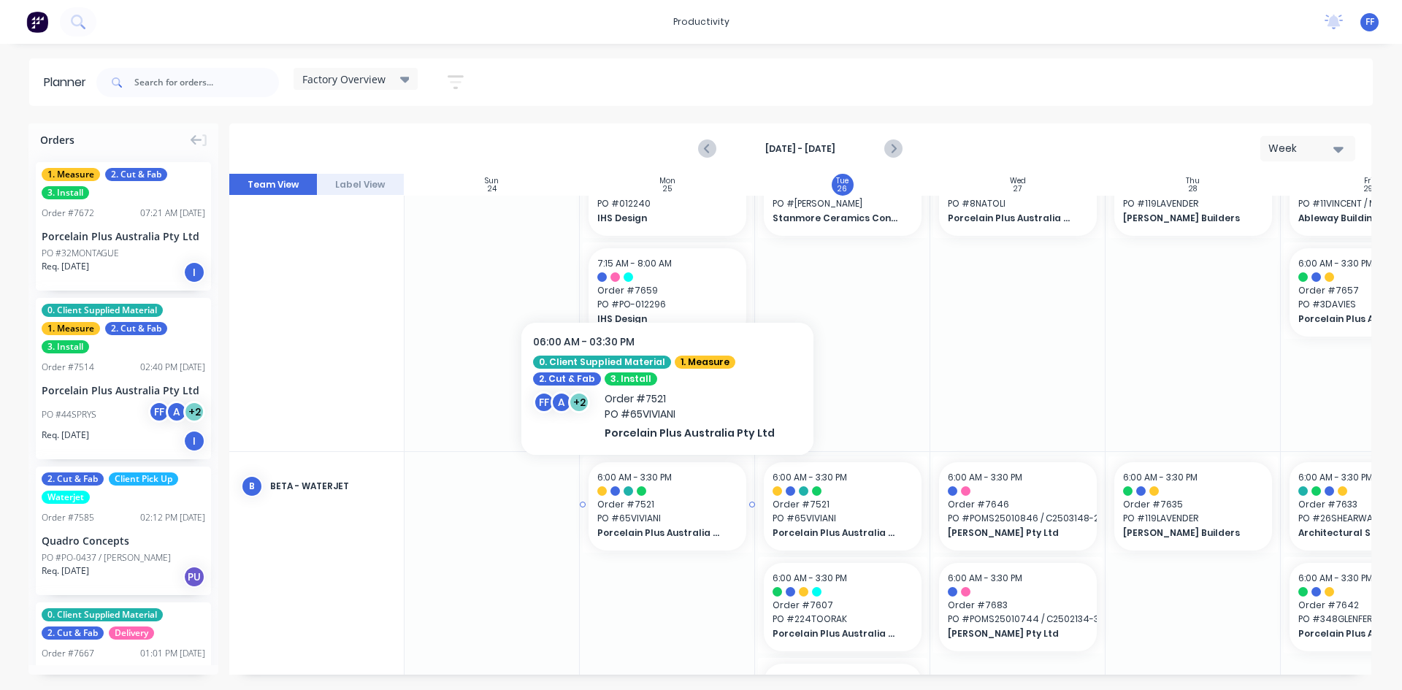
click at [668, 518] on span "PO # 65VIVIANI" at bounding box center [667, 518] width 140 height 13
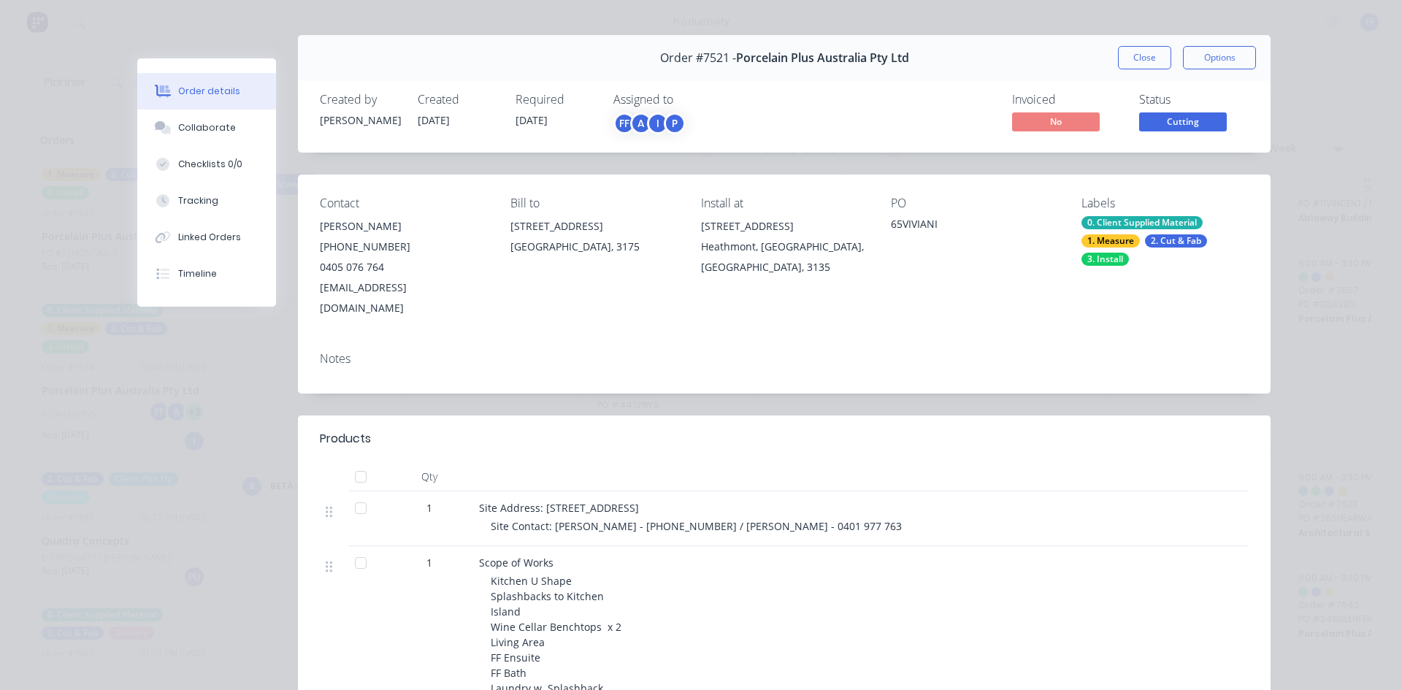
scroll to position [0, 0]
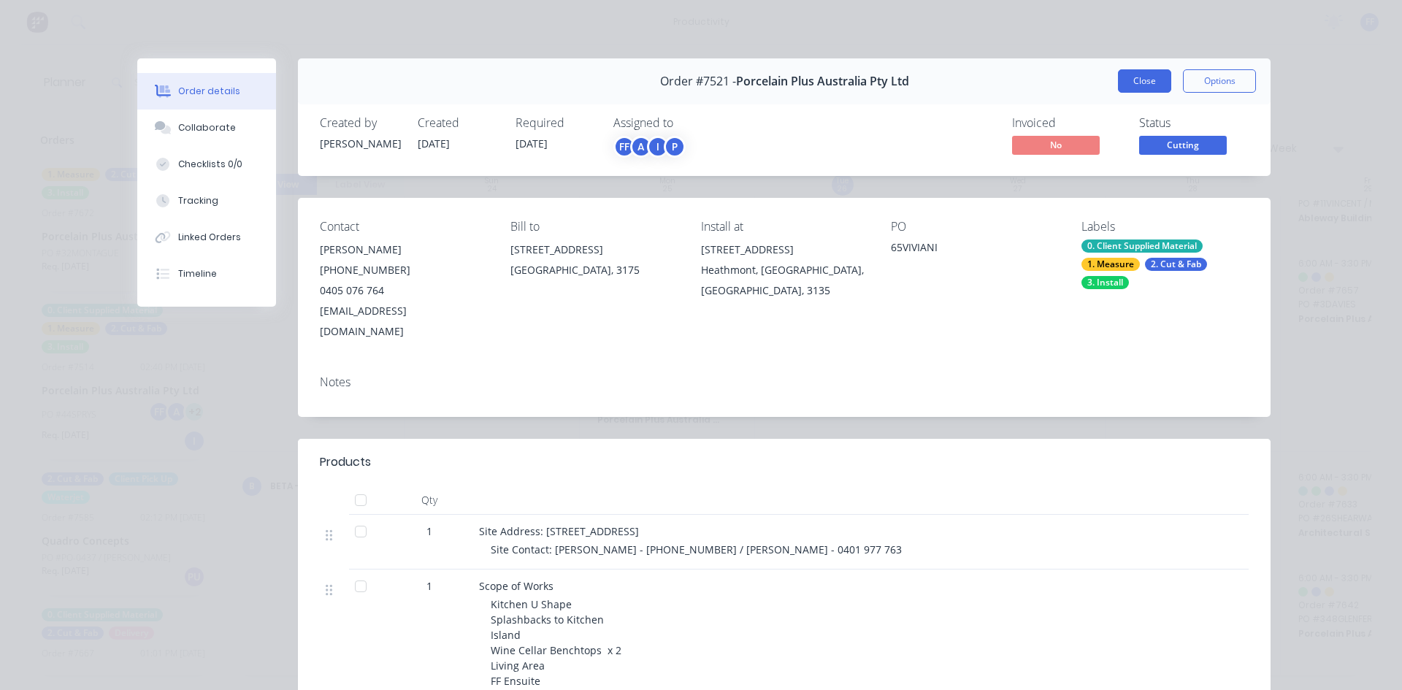
click at [1163, 75] on button "Close" at bounding box center [1144, 80] width 53 height 23
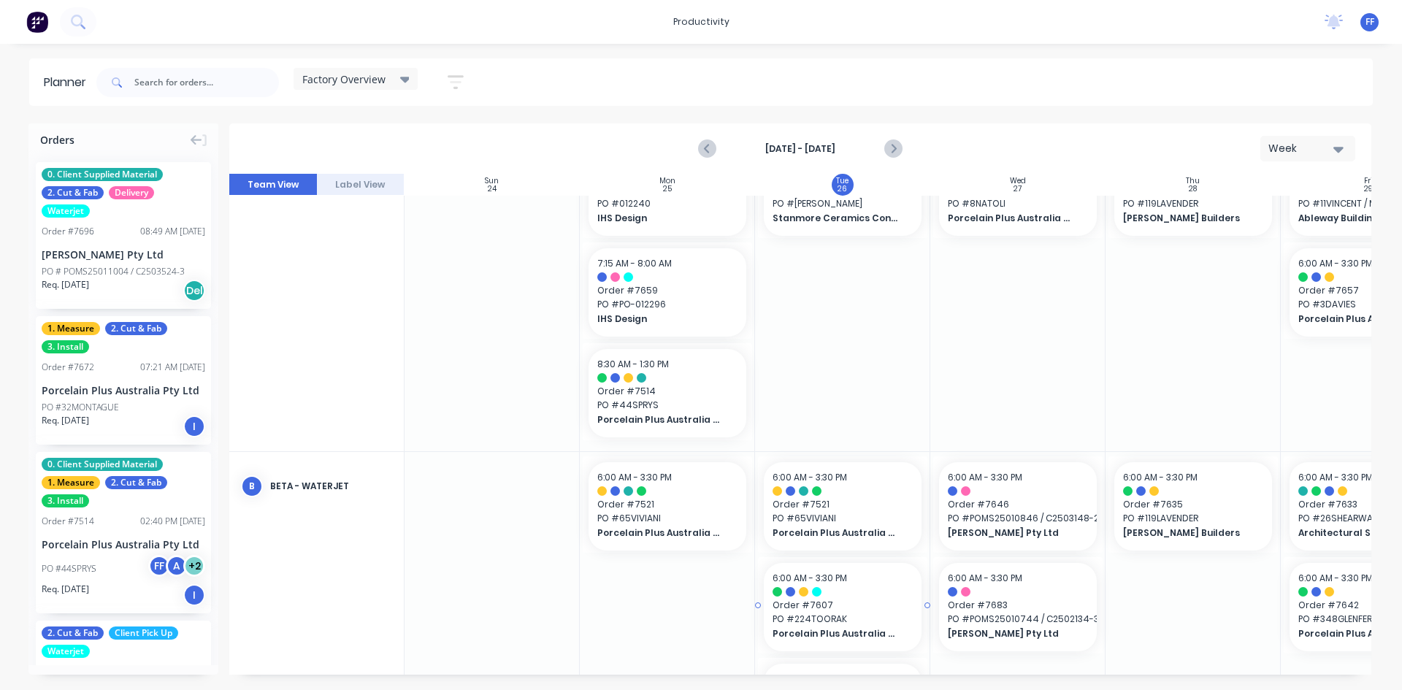
click at [868, 594] on div at bounding box center [842, 591] width 140 height 9
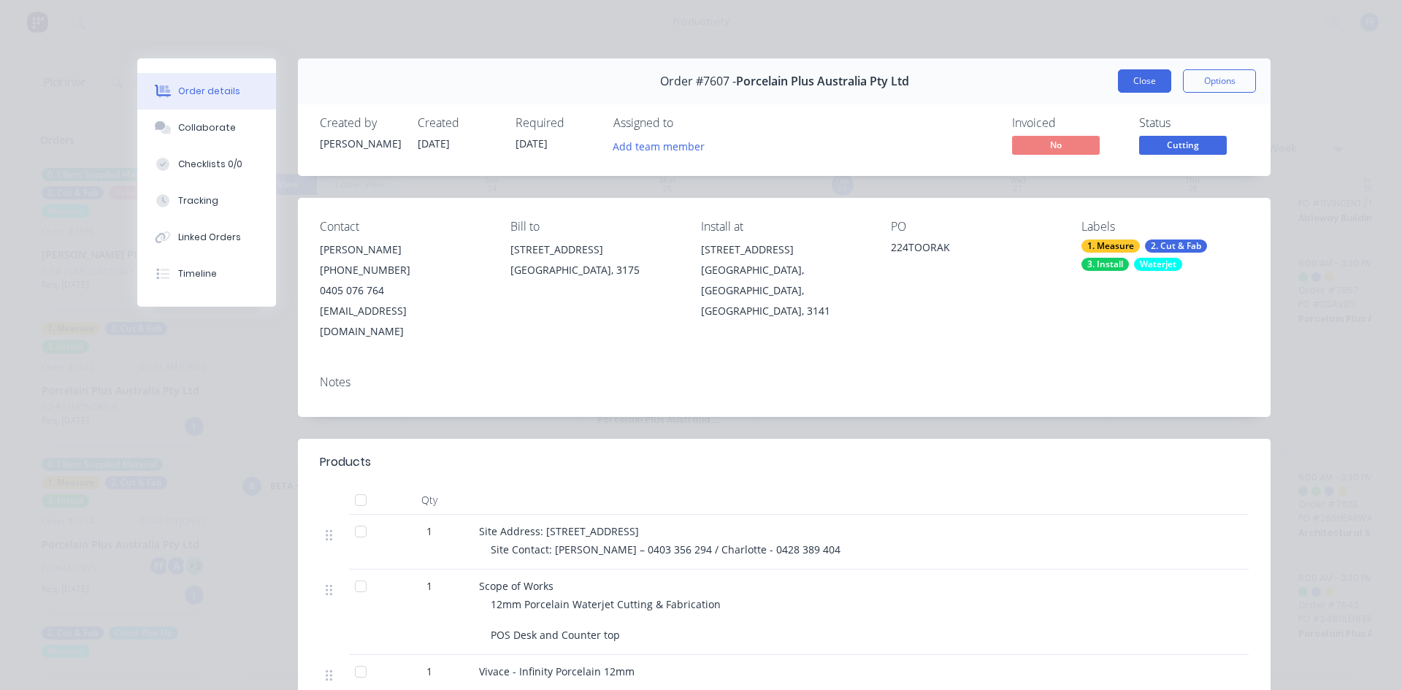
click at [1131, 77] on button "Close" at bounding box center [1144, 80] width 53 height 23
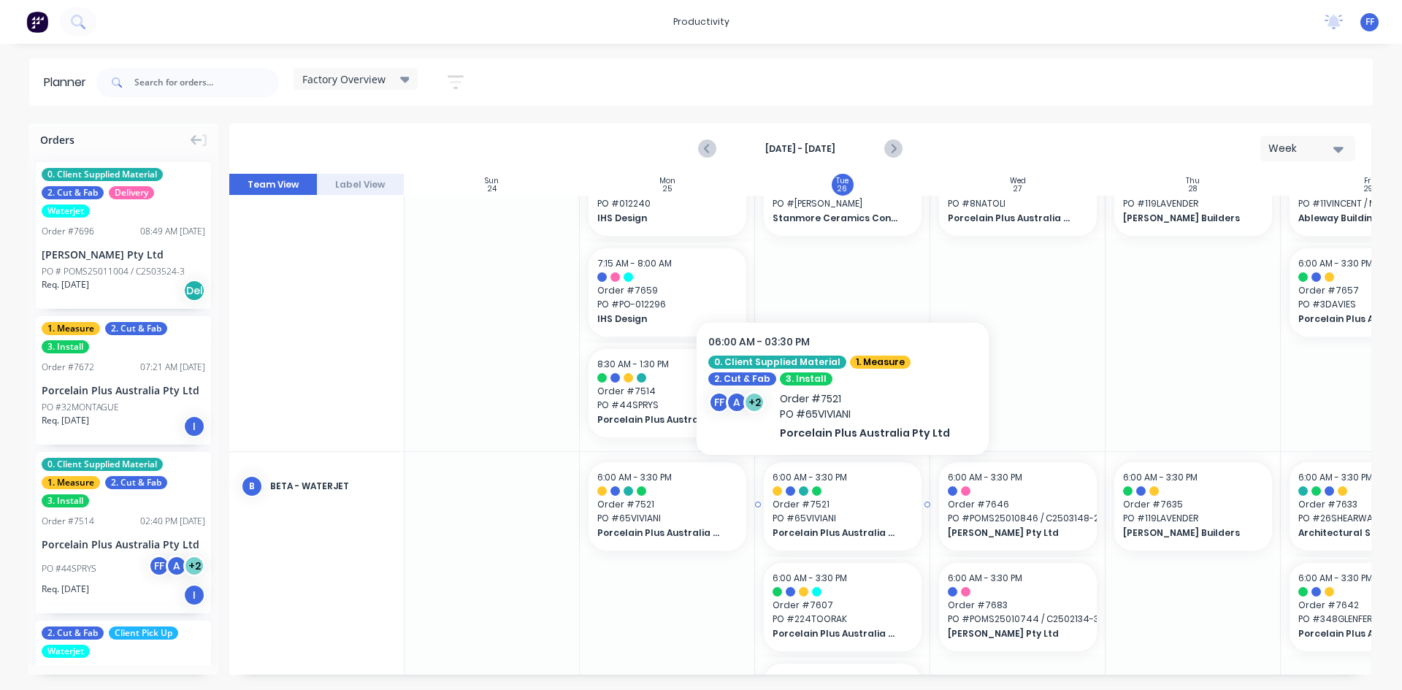
click at [893, 509] on span "Order # 7521" at bounding box center [842, 504] width 140 height 13
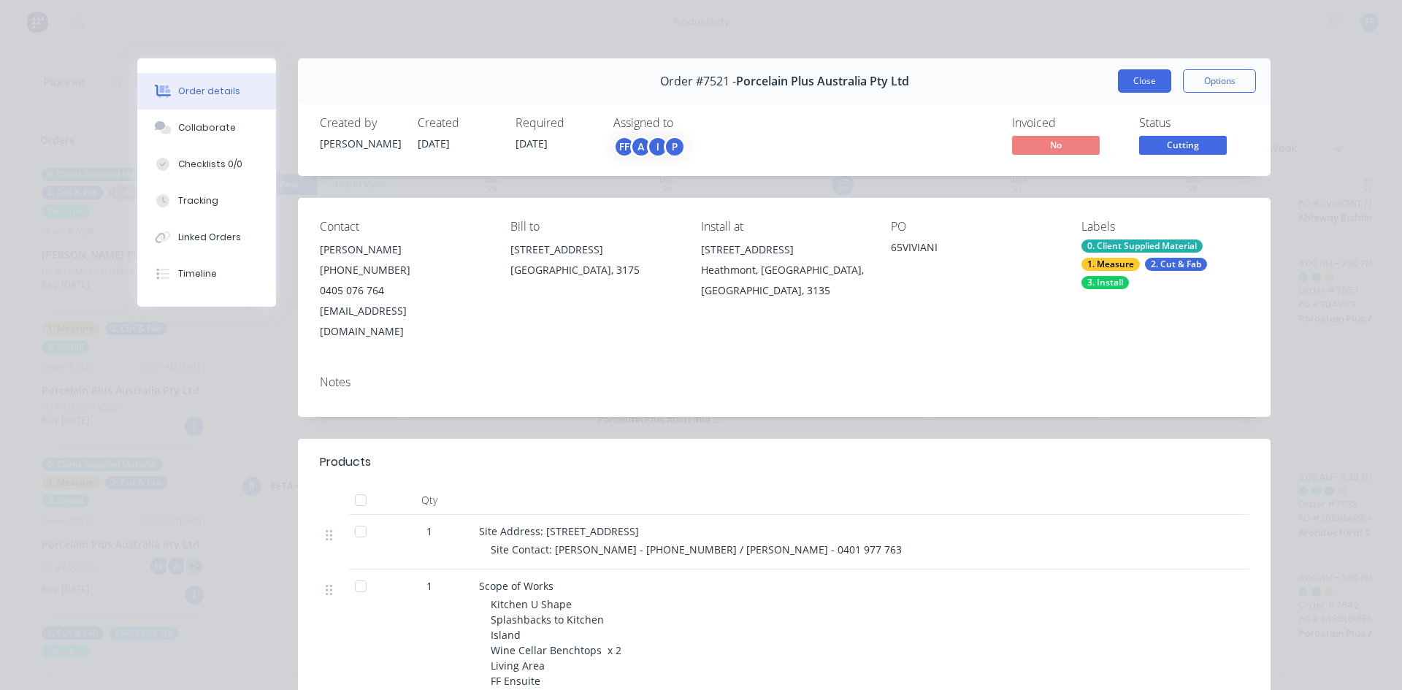
click at [1161, 76] on button "Close" at bounding box center [1144, 80] width 53 height 23
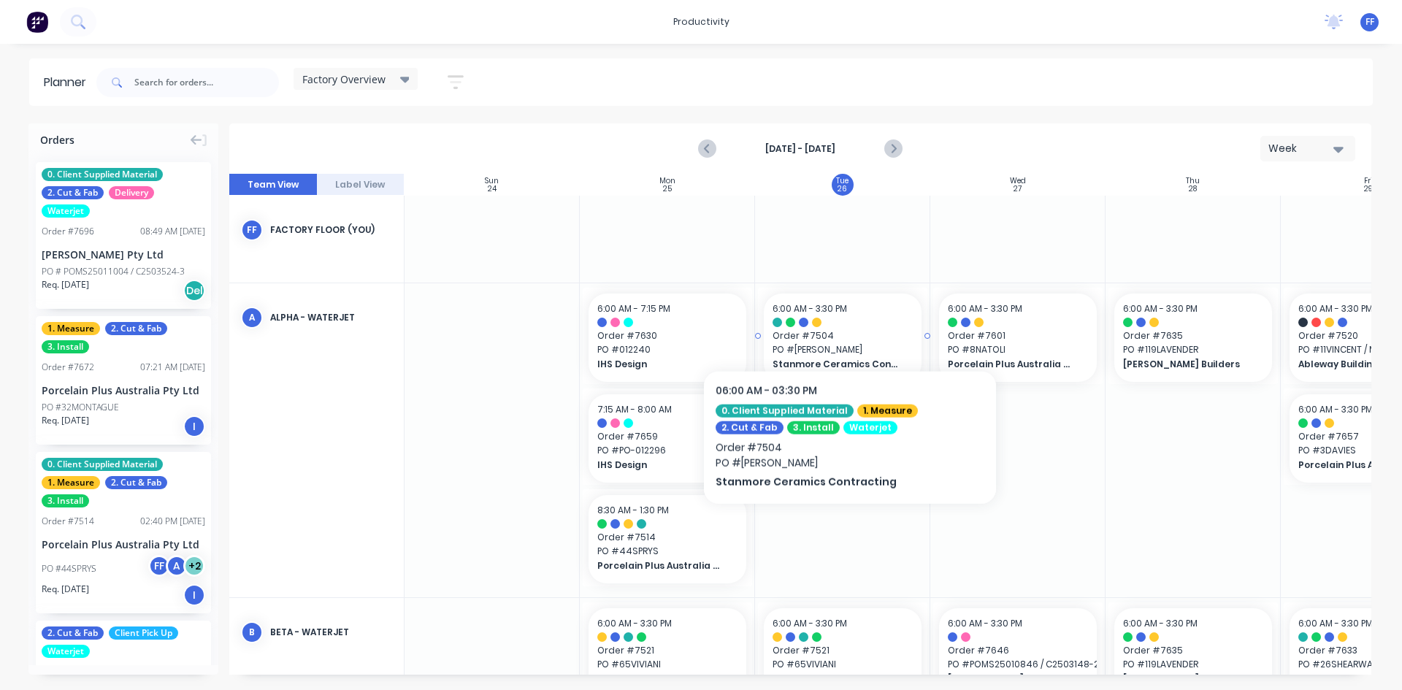
click at [850, 320] on div at bounding box center [842, 322] width 140 height 9
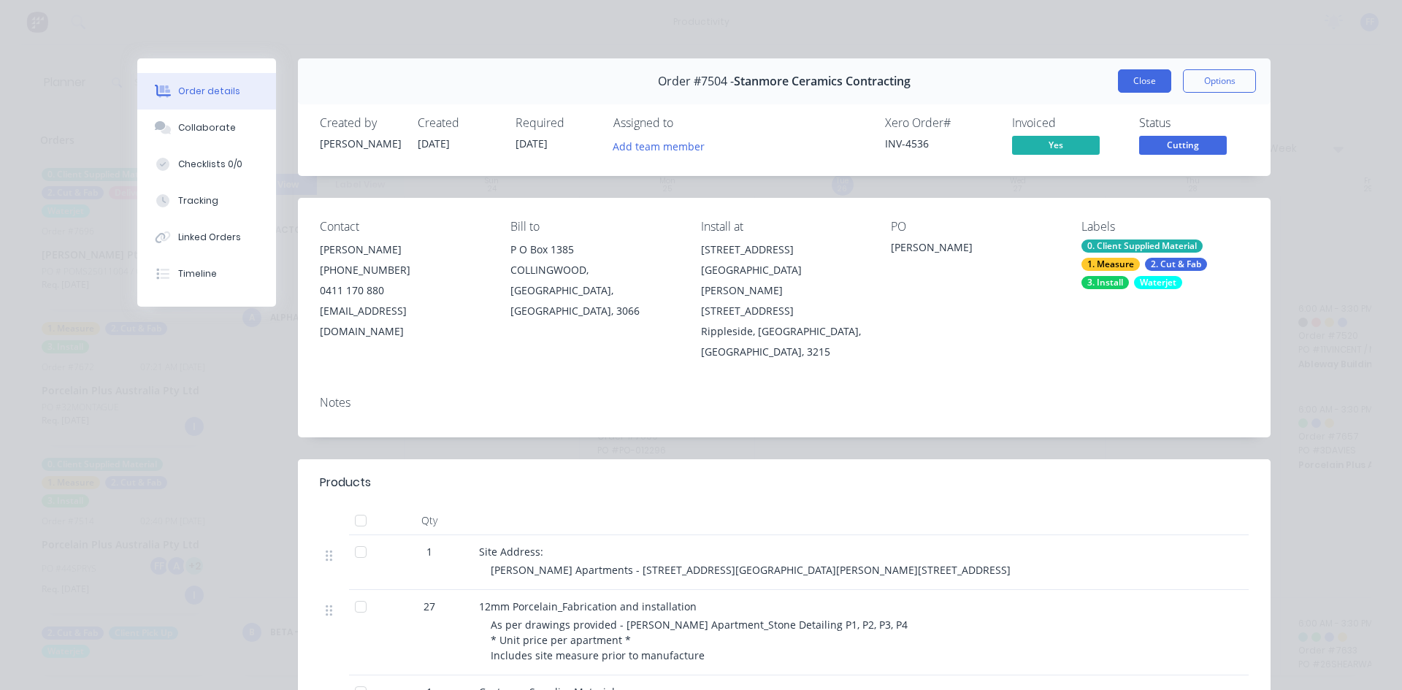
click at [1145, 81] on button "Close" at bounding box center [1144, 80] width 53 height 23
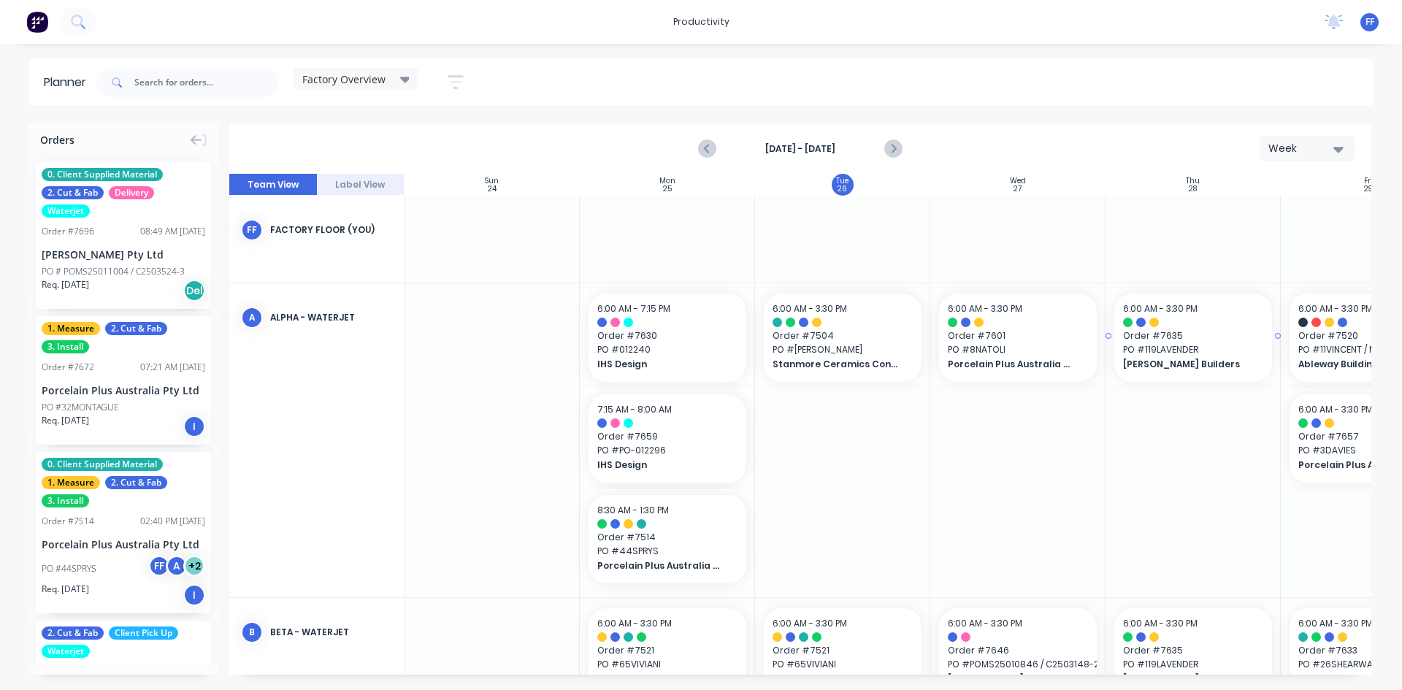
click at [1152, 339] on span "Order # 7635" at bounding box center [1193, 335] width 140 height 13
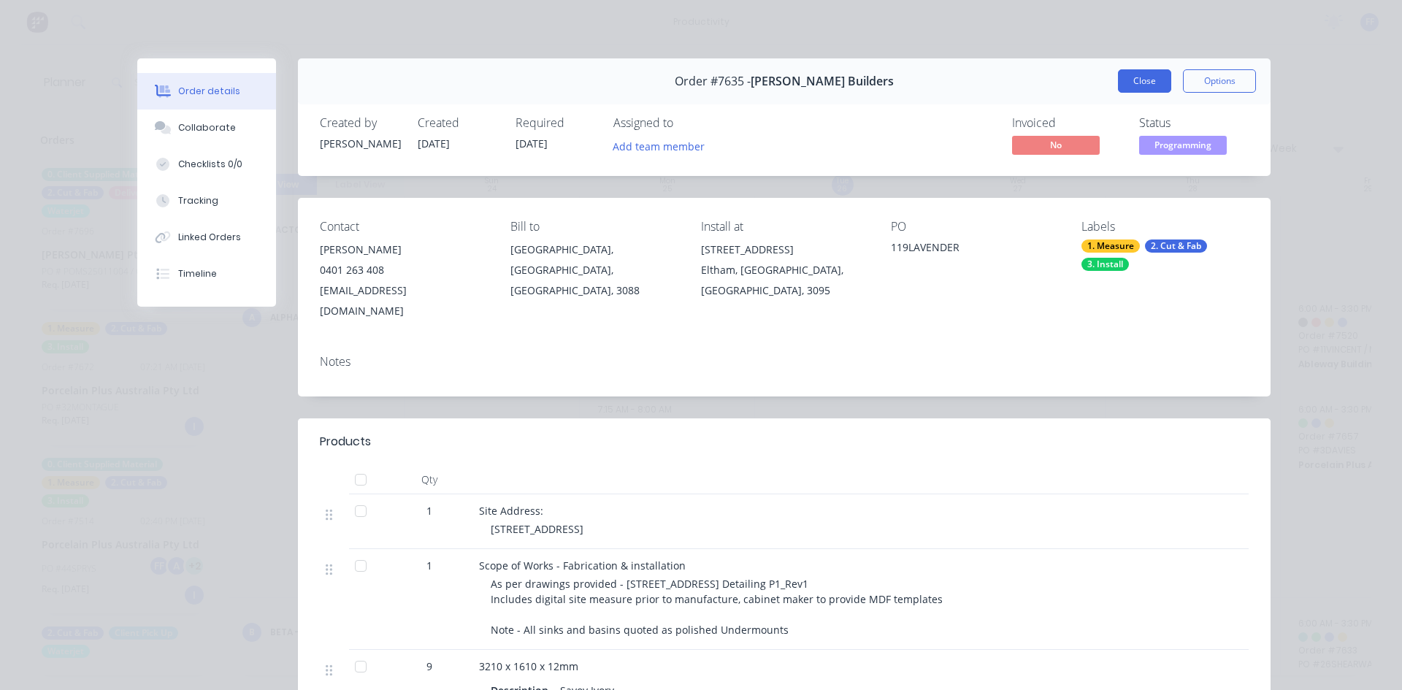
click at [1145, 75] on button "Close" at bounding box center [1144, 80] width 53 height 23
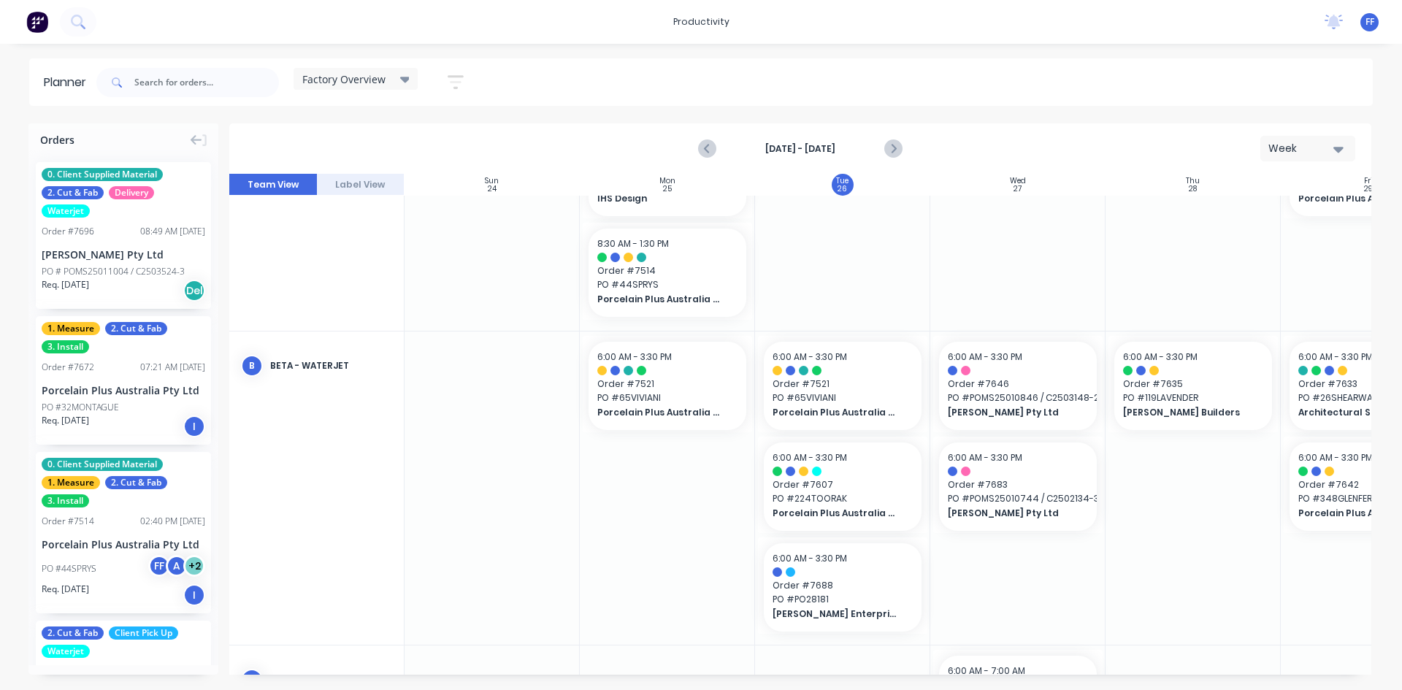
scroll to position [292, 0]
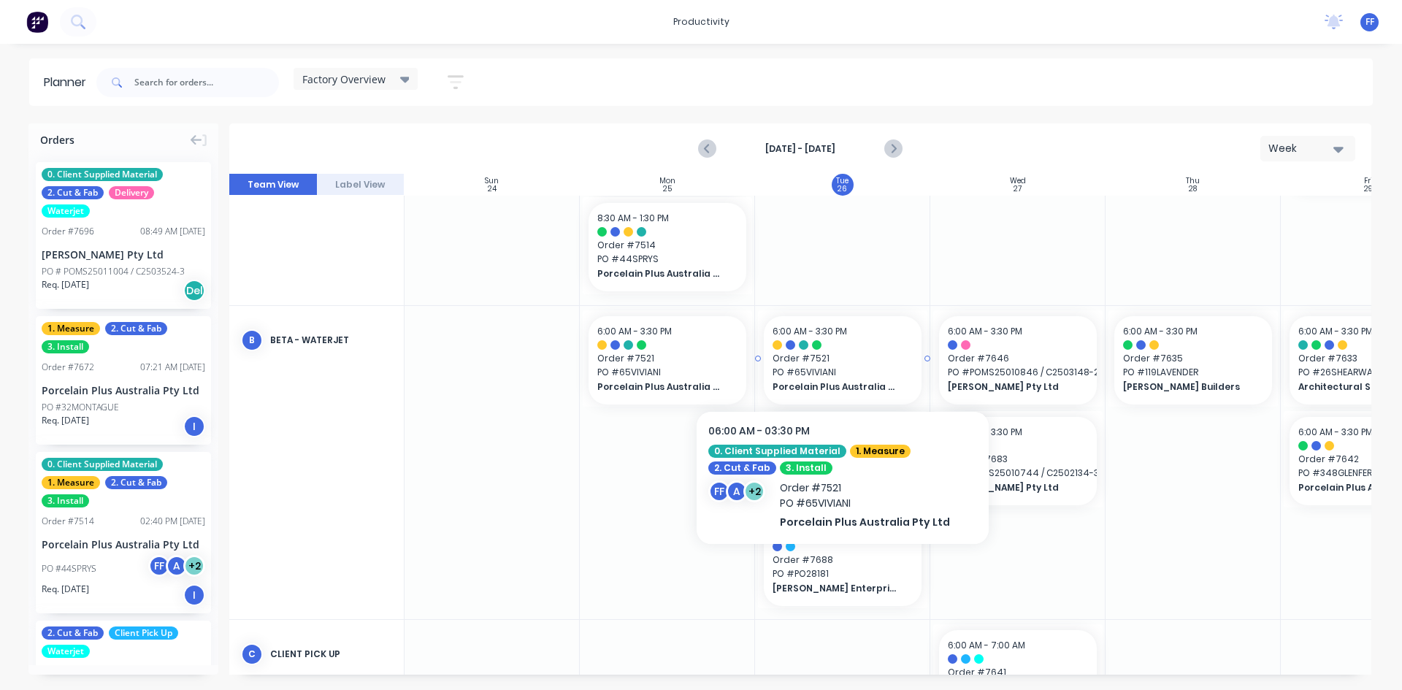
click at [856, 364] on span "Order # 7521" at bounding box center [842, 358] width 140 height 13
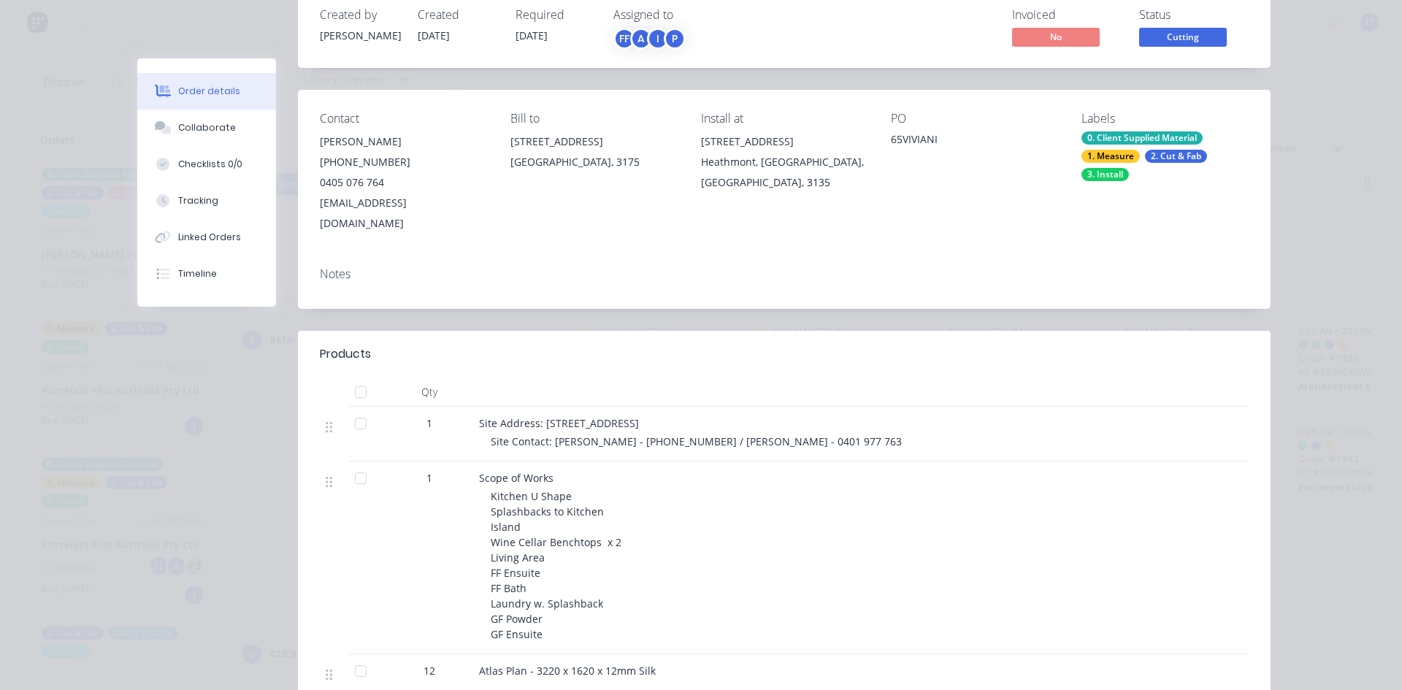
scroll to position [0, 0]
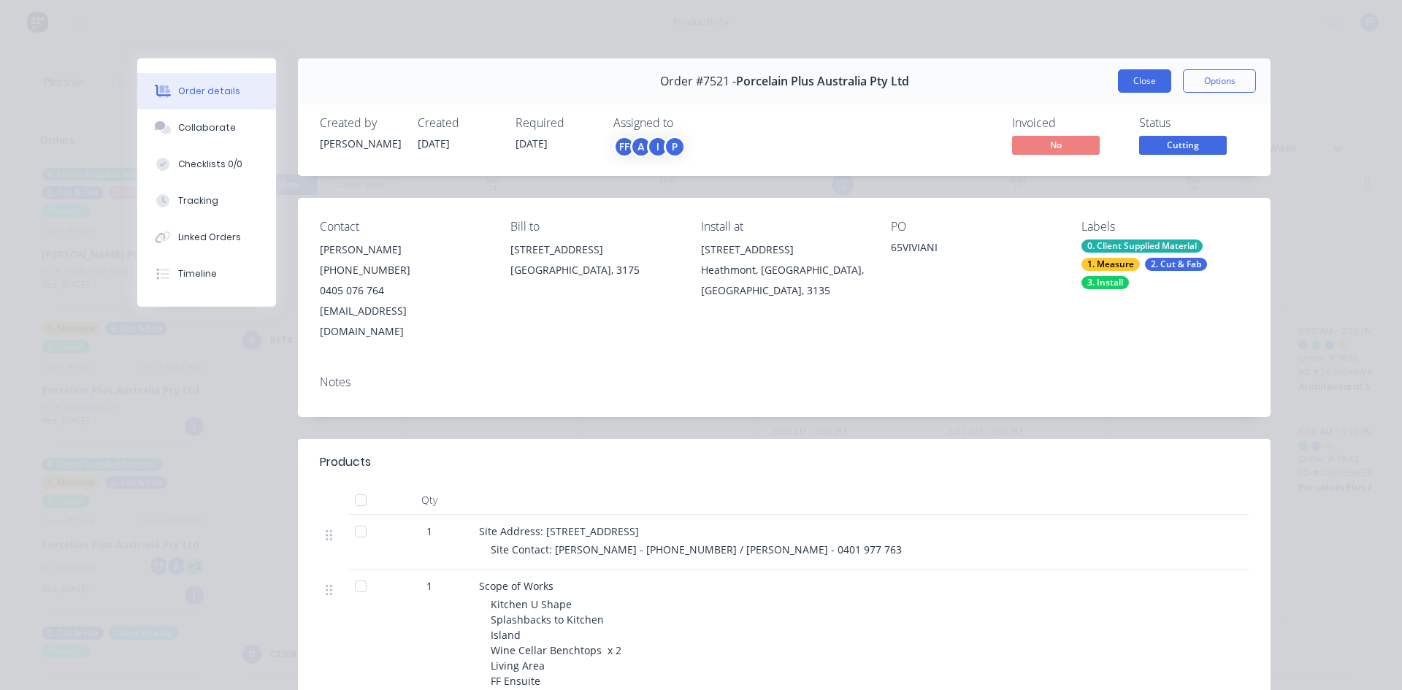
click at [1120, 85] on button "Close" at bounding box center [1144, 80] width 53 height 23
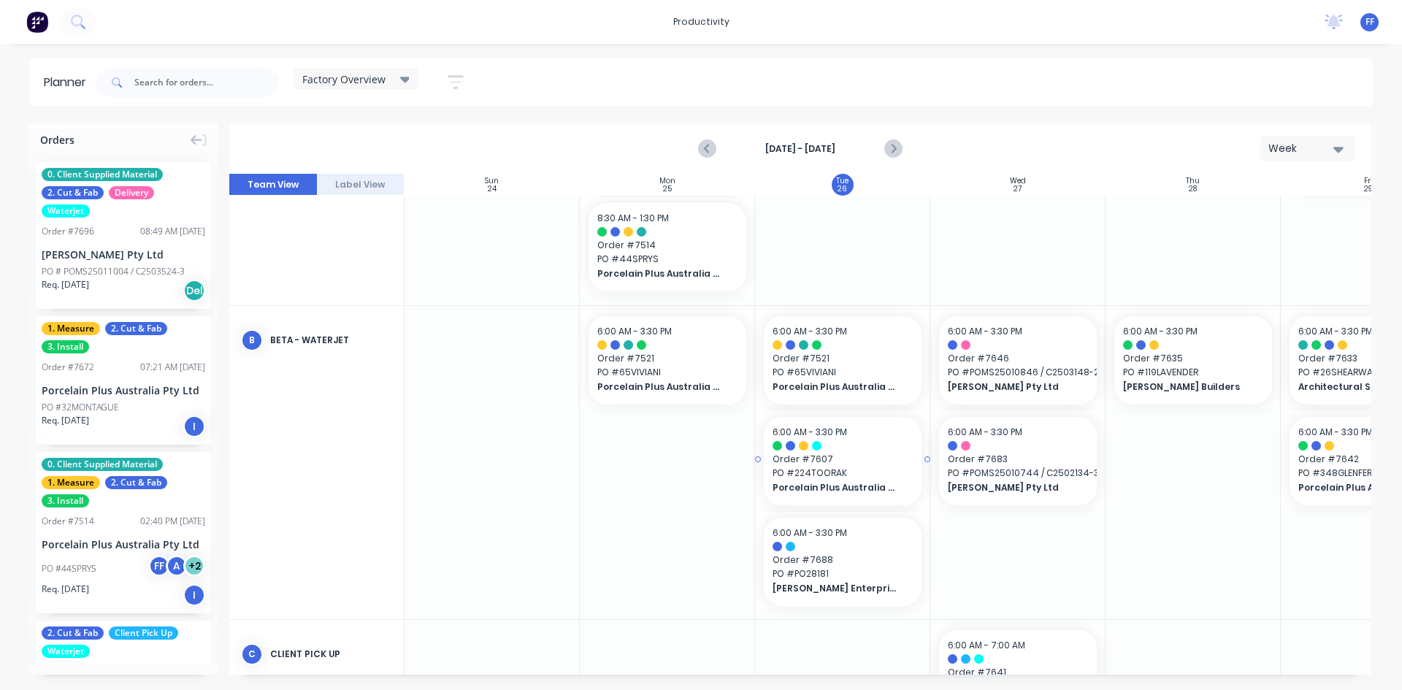
click at [844, 466] on span "PO # 224TOORAK" at bounding box center [842, 472] width 140 height 13
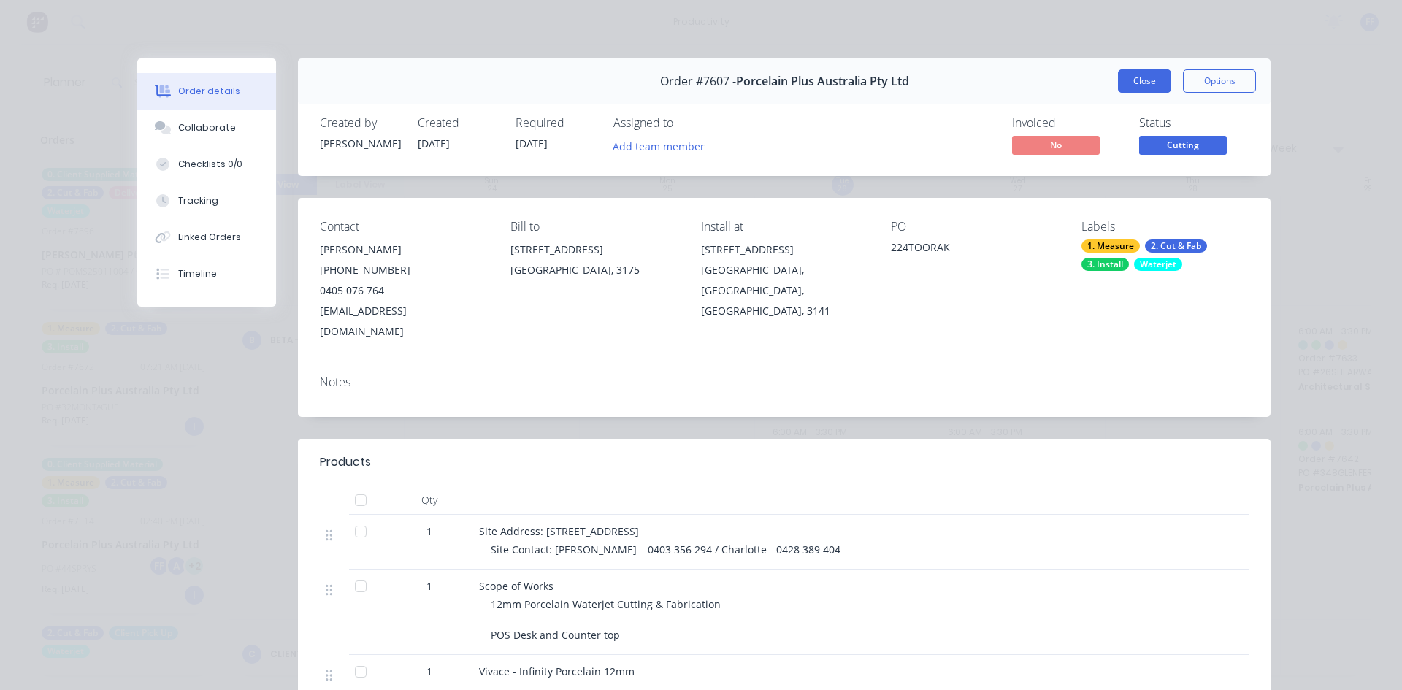
click at [1111, 88] on div "Order #7607 - Porcelain Plus Australia Pty Ltd Close Options" at bounding box center [784, 81] width 972 height 46
click at [1119, 85] on button "Close" at bounding box center [1144, 80] width 53 height 23
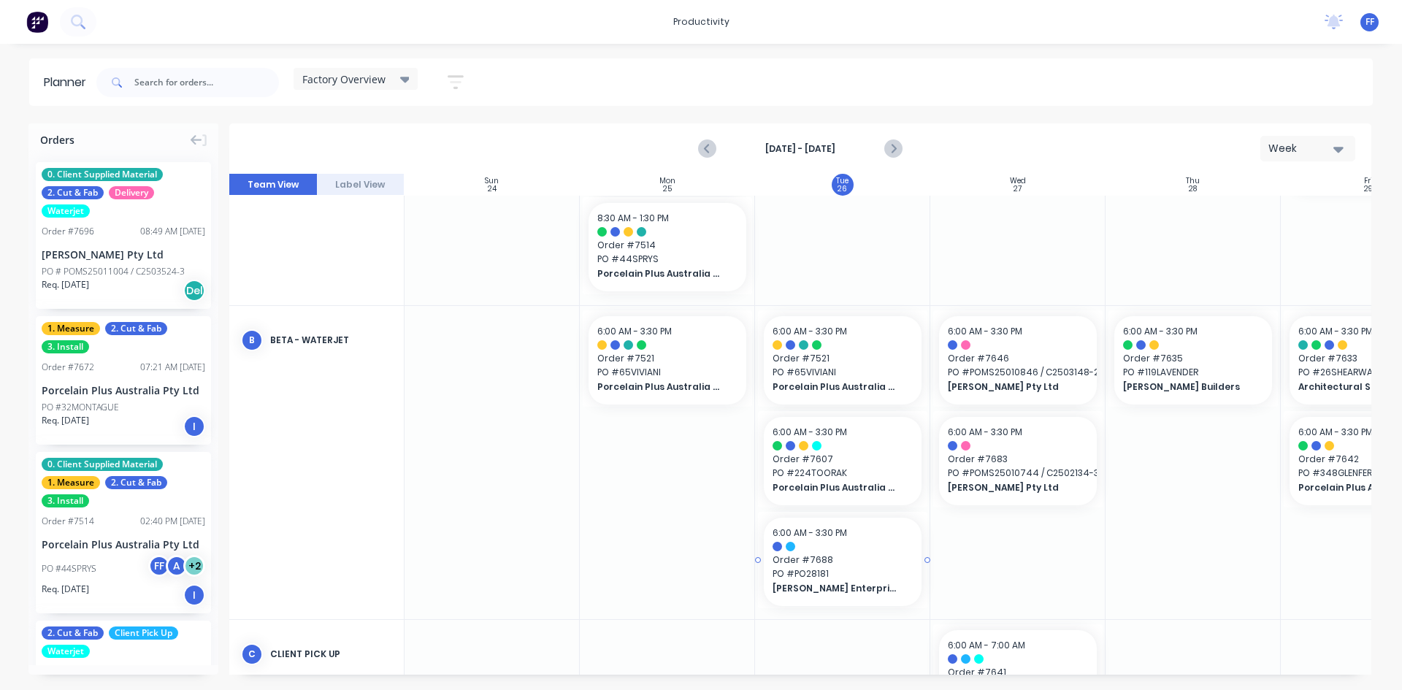
click at [817, 561] on span "Order # 7688" at bounding box center [842, 559] width 140 height 13
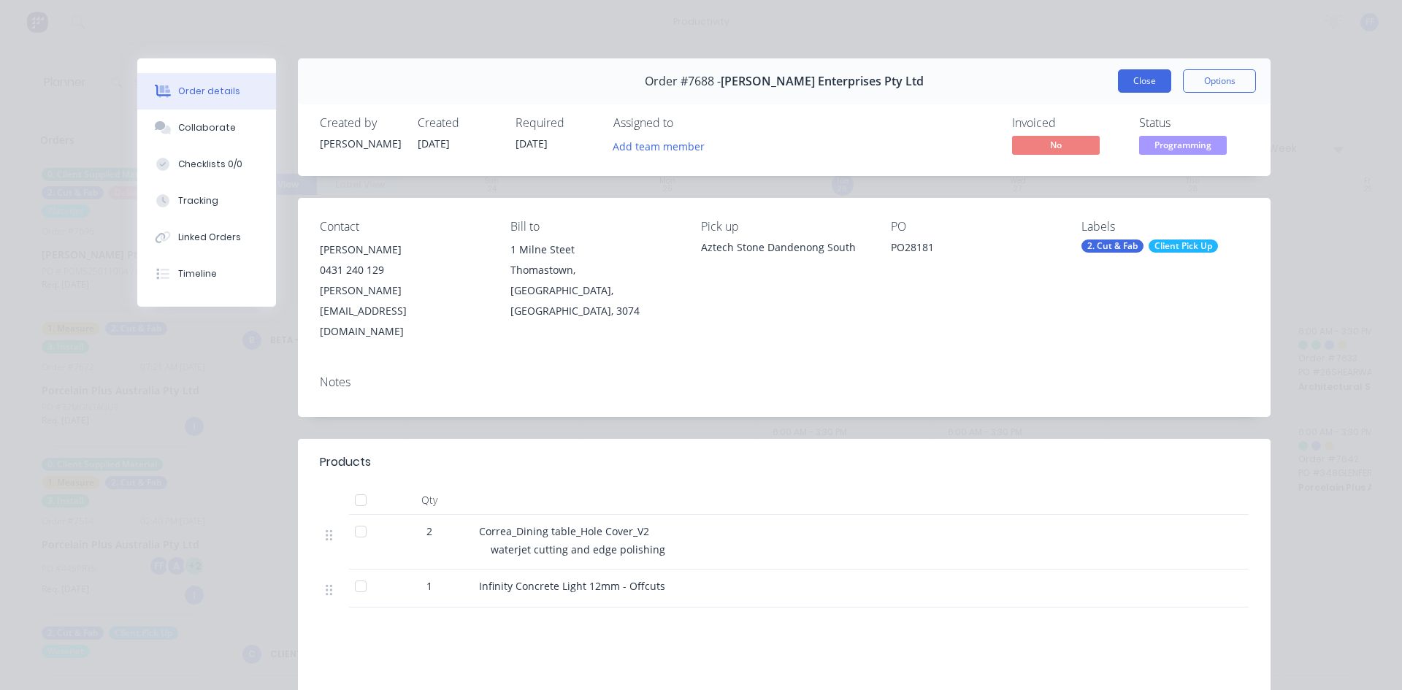
click at [1164, 82] on button "Close" at bounding box center [1144, 80] width 53 height 23
